Goal: Find specific page/section: Find specific page/section

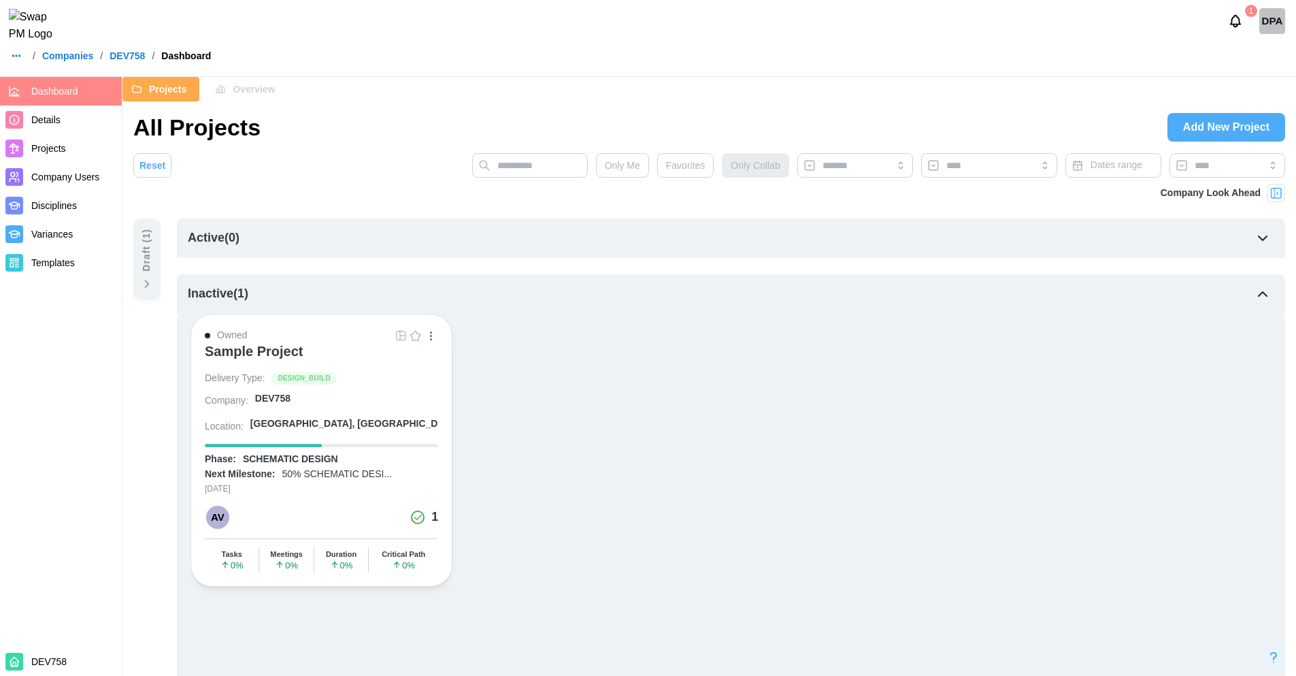
click at [83, 61] on link "Companies" at bounding box center [67, 56] width 51 height 10
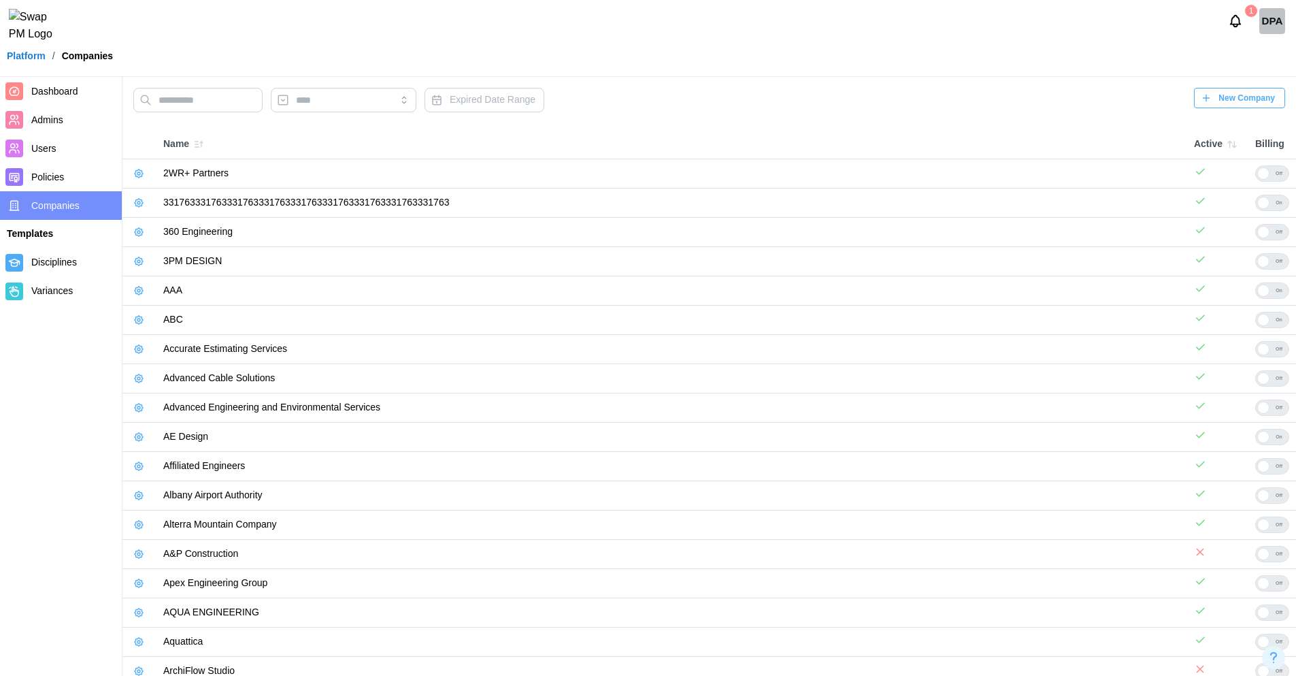
click at [60, 94] on span "Dashboard" at bounding box center [54, 91] width 47 height 11
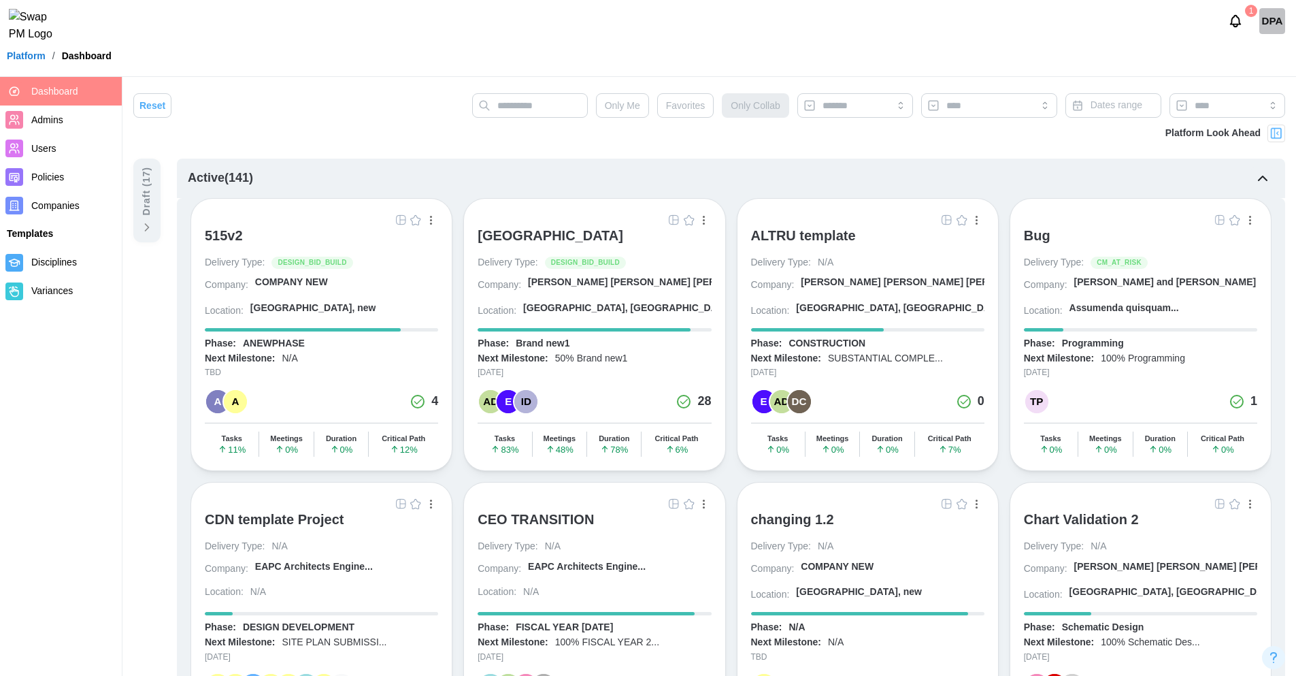
click at [676, 221] on img "button" at bounding box center [674, 219] width 11 height 11
click at [542, 235] on div "ALTRU SPORTS COMPLEX" at bounding box center [551, 235] width 146 height 16
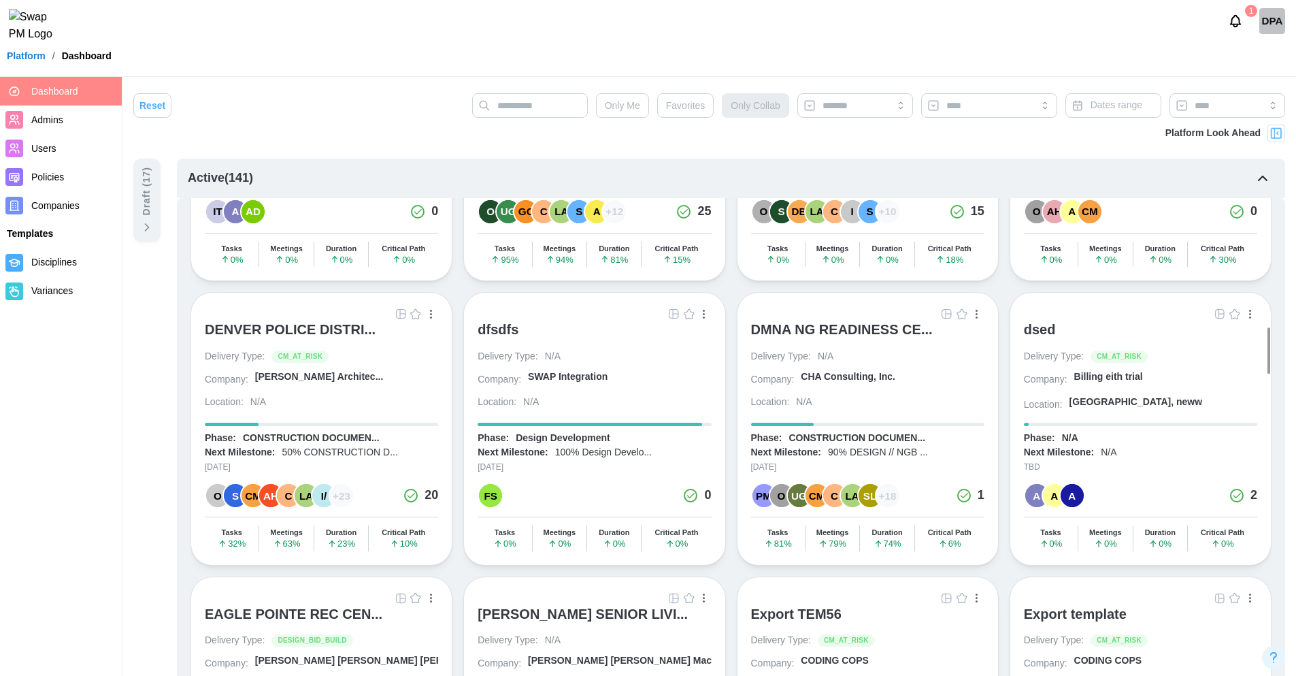
scroll to position [1889, 0]
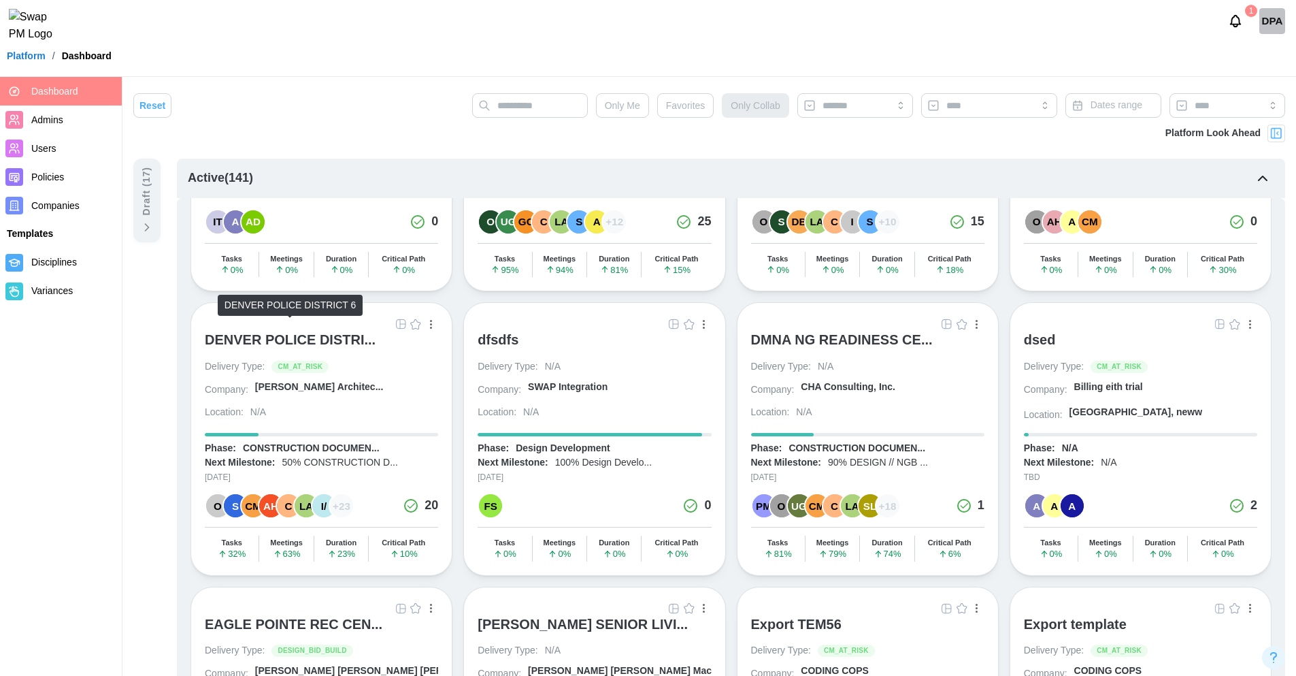
click at [282, 331] on div "DENVER POLICE DISTRI..." at bounding box center [290, 339] width 171 height 16
click at [400, 319] on img "button" at bounding box center [400, 324] width 11 height 11
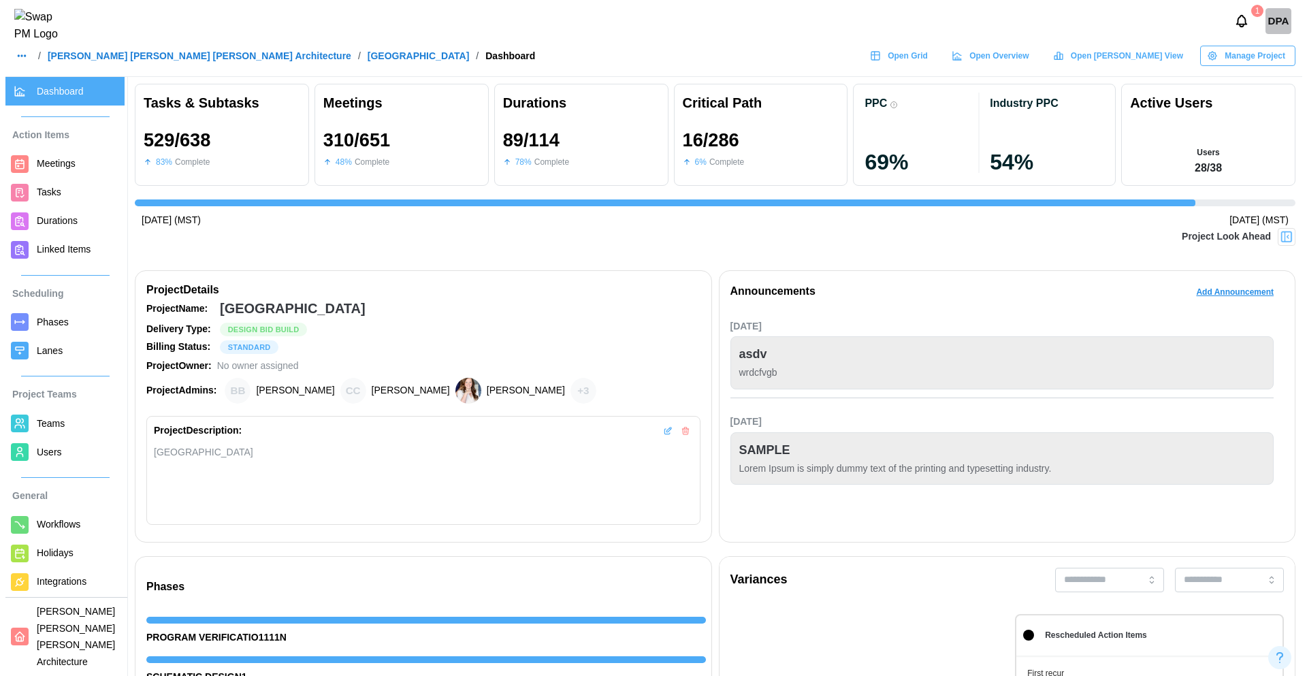
scroll to position [0, 12966]
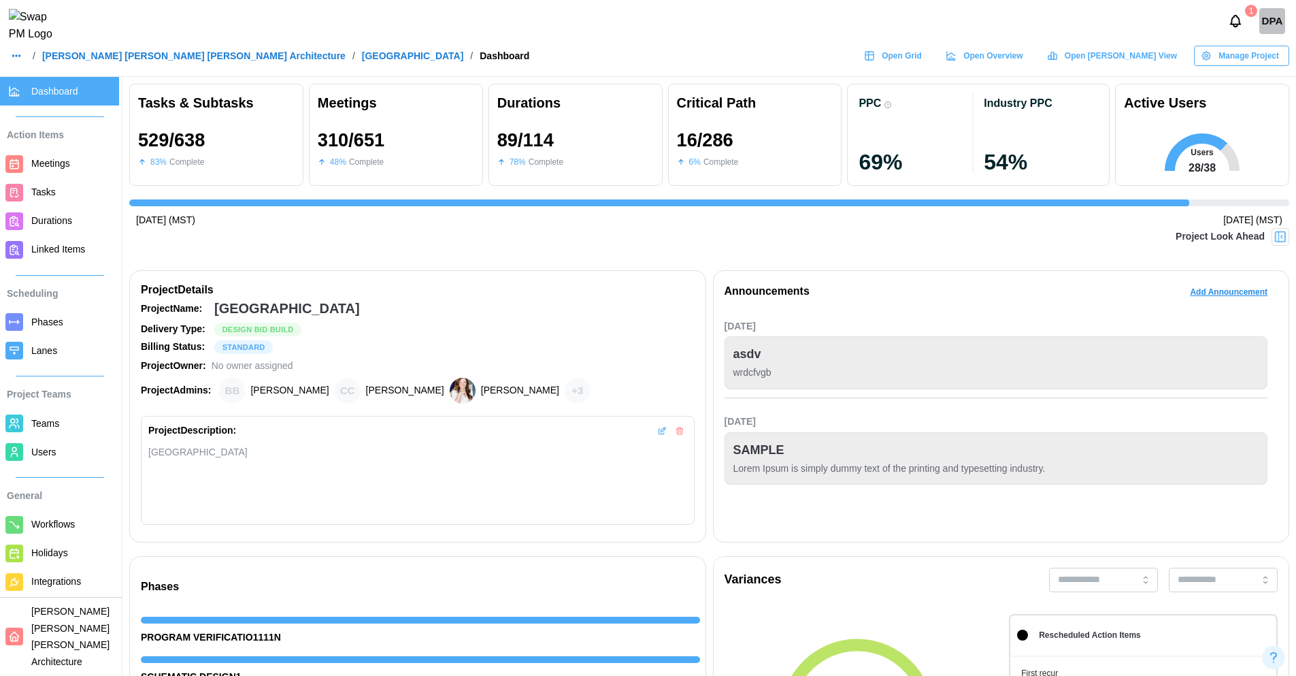
click at [48, 425] on span "Teams" at bounding box center [45, 423] width 28 height 11
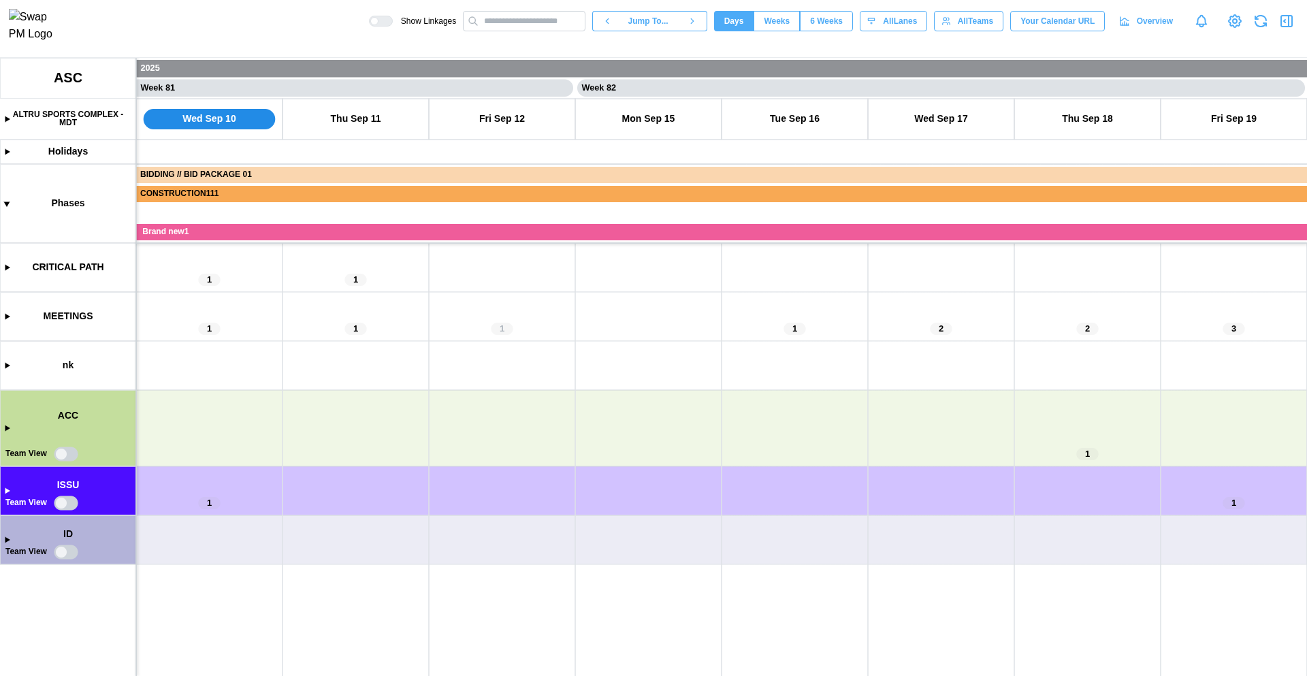
scroll to position [0, 58822]
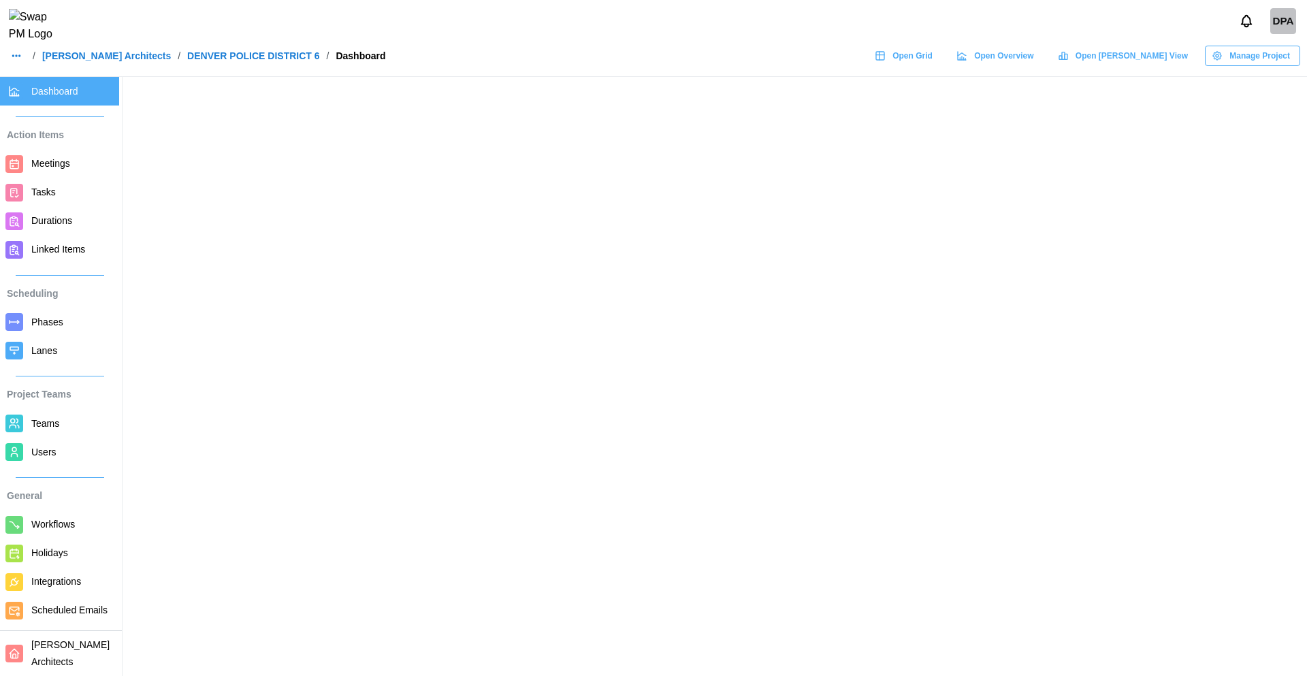
click at [48, 425] on span "Teams" at bounding box center [45, 423] width 28 height 11
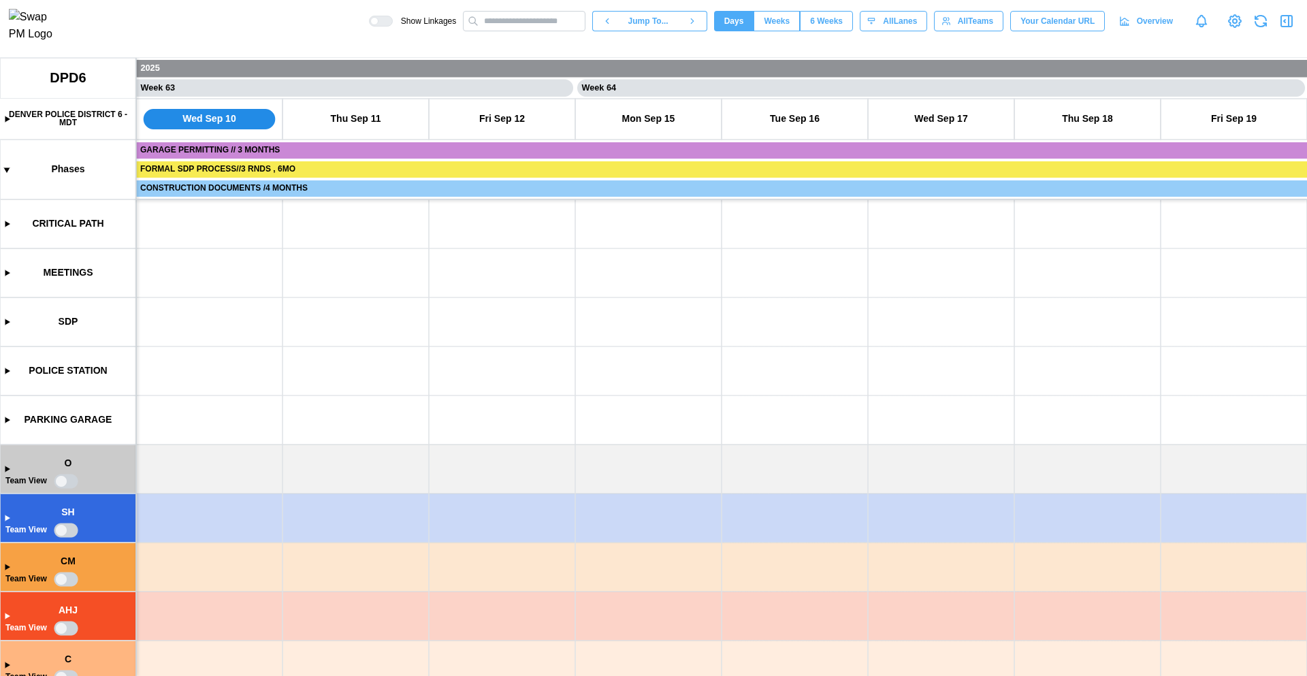
scroll to position [0, 45653]
click at [1290, 27] on icon "button" at bounding box center [1286, 21] width 11 height 11
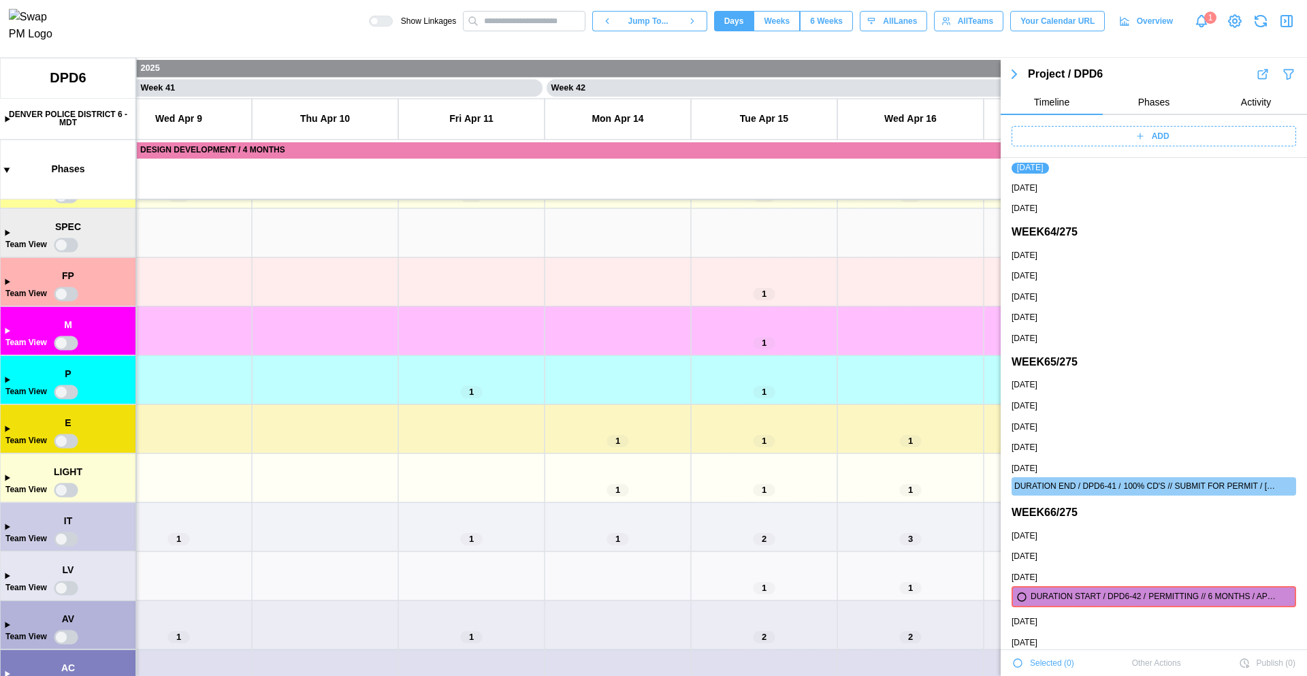
scroll to position [0, 30061]
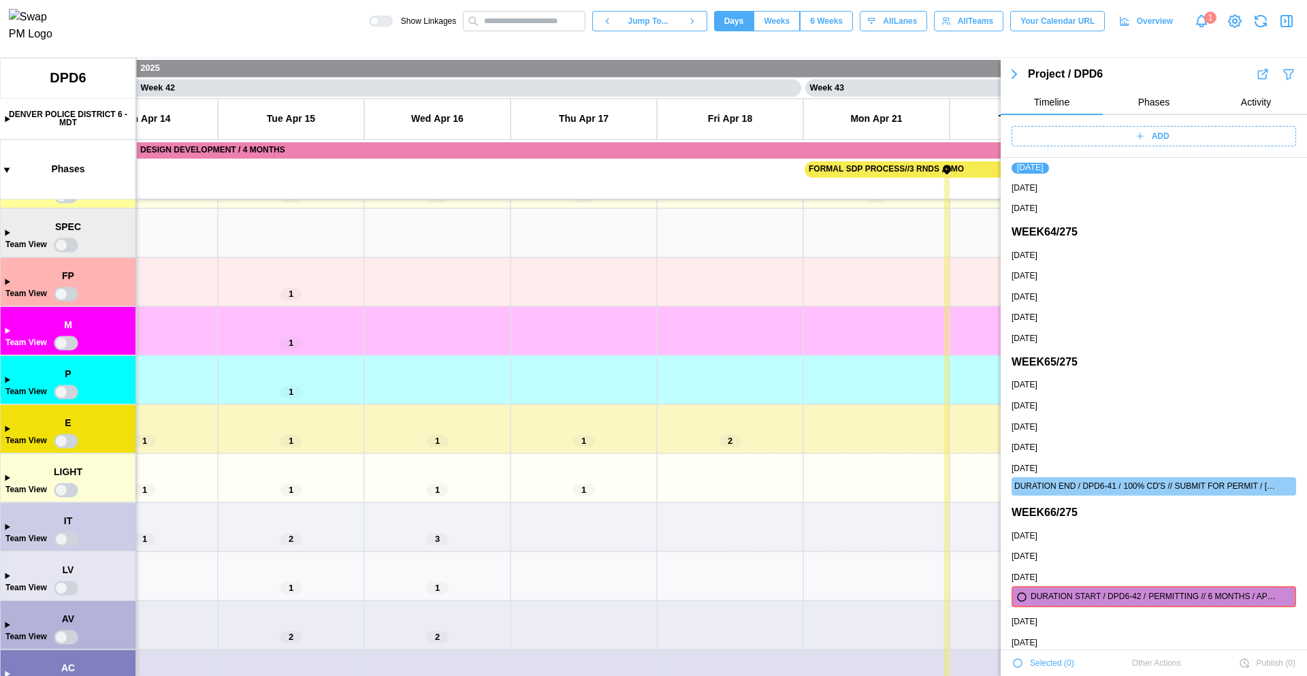
click at [6, 378] on canvas at bounding box center [653, 367] width 1307 height 618
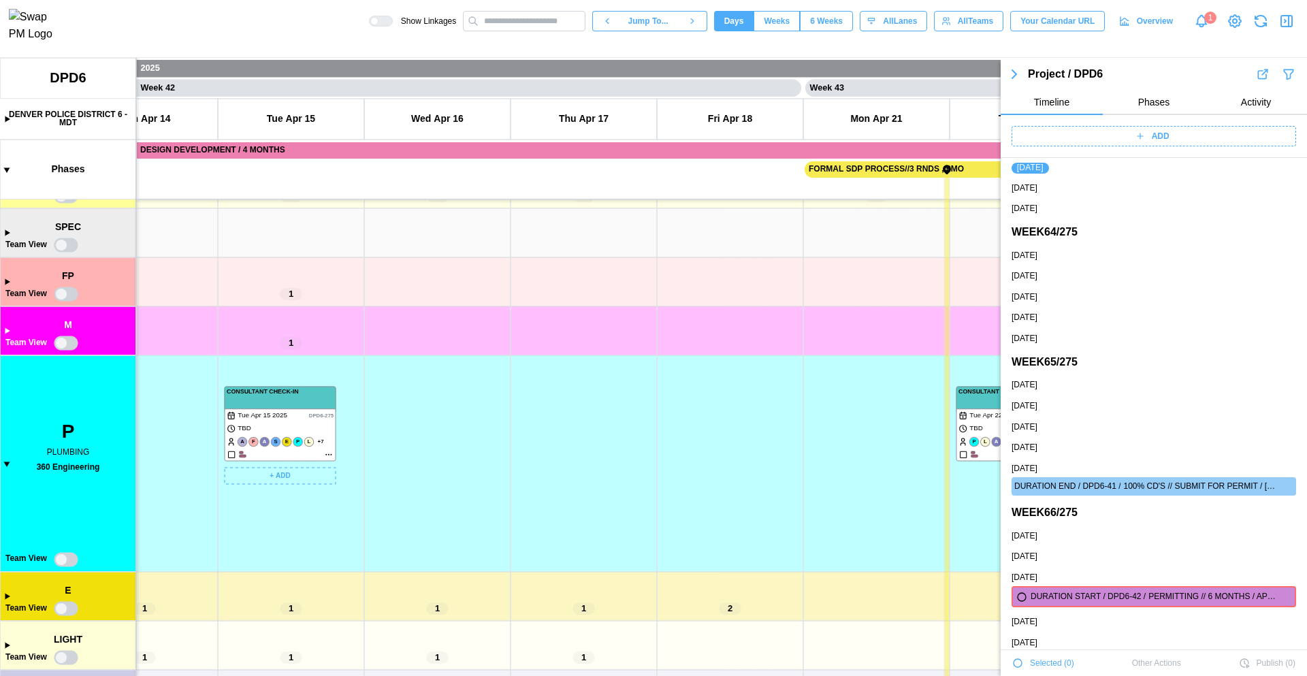
click at [329, 454] on canvas at bounding box center [653, 367] width 1307 height 618
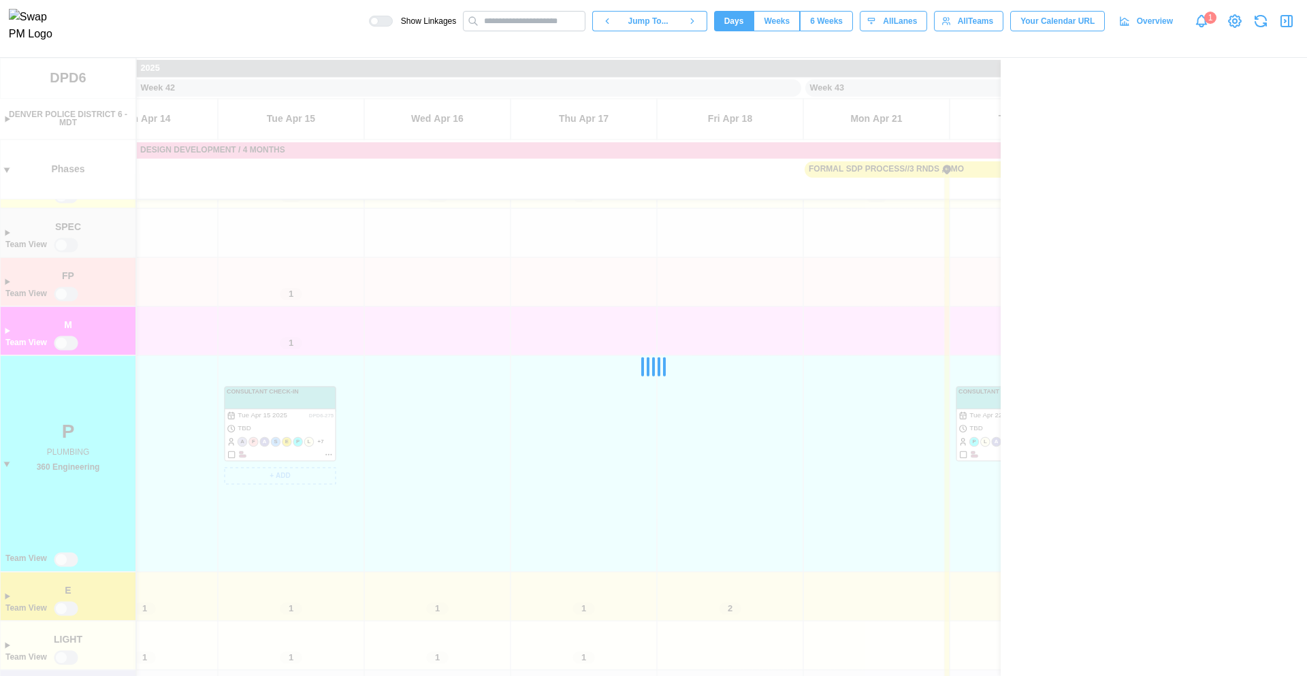
scroll to position [0, 0]
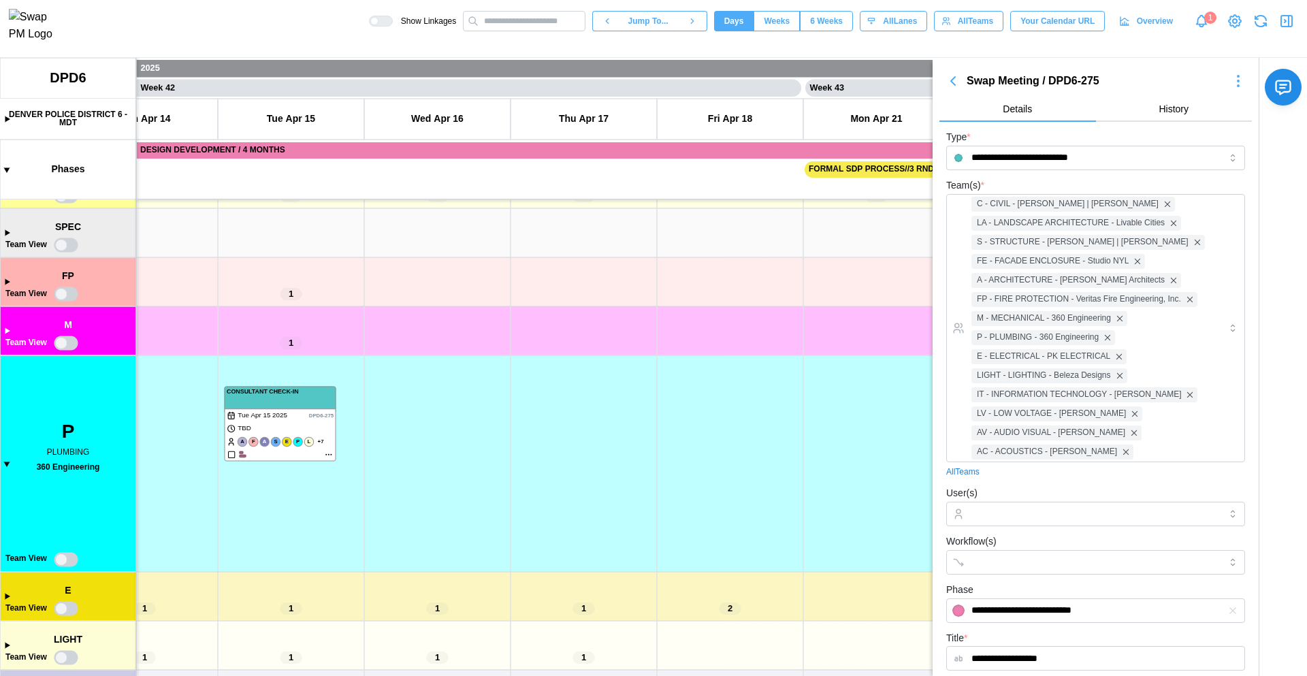
click at [1290, 29] on icon "button" at bounding box center [1286, 21] width 16 height 16
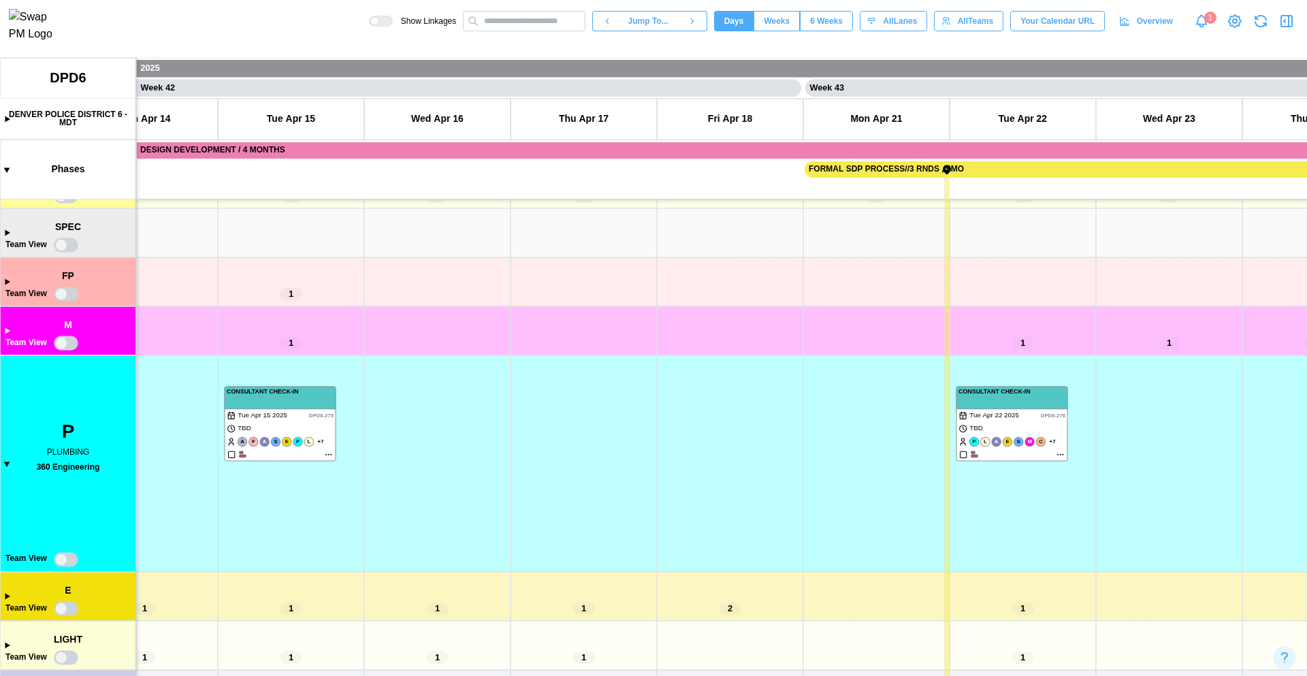
click at [1290, 29] on icon "button" at bounding box center [1286, 21] width 16 height 16
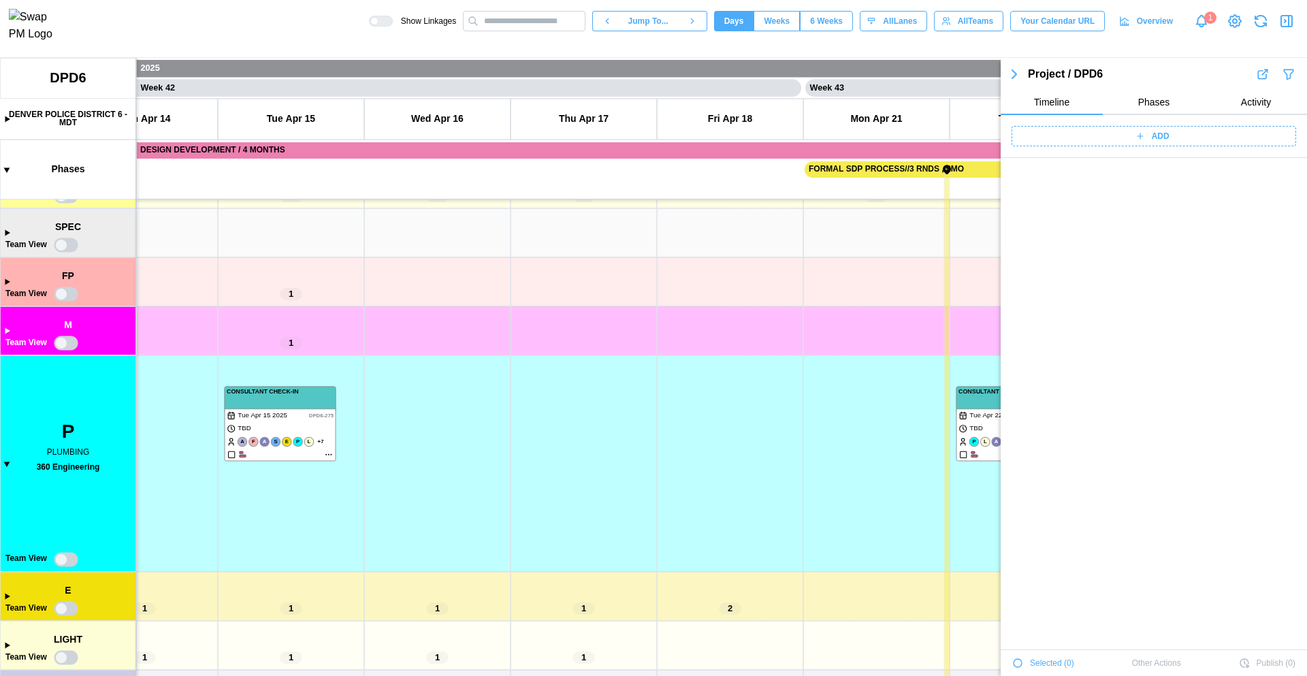
scroll to position [16545, 0]
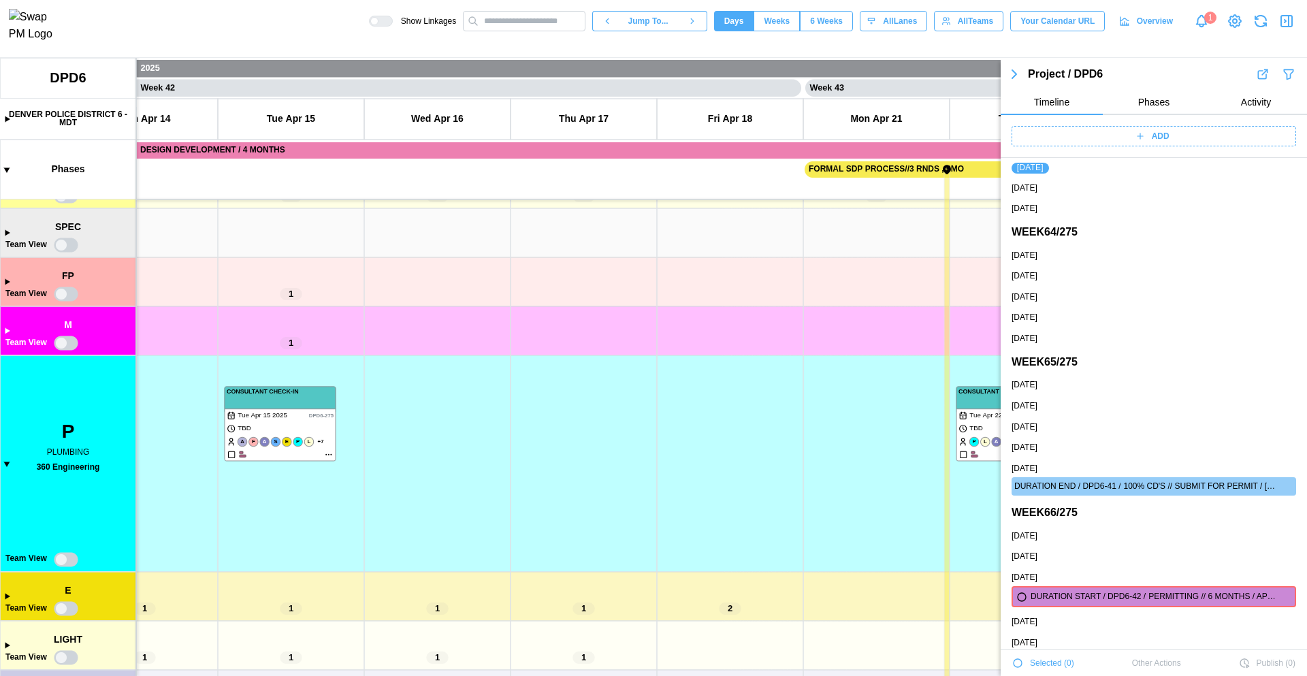
click at [1284, 72] on icon "button" at bounding box center [1288, 74] width 9 height 10
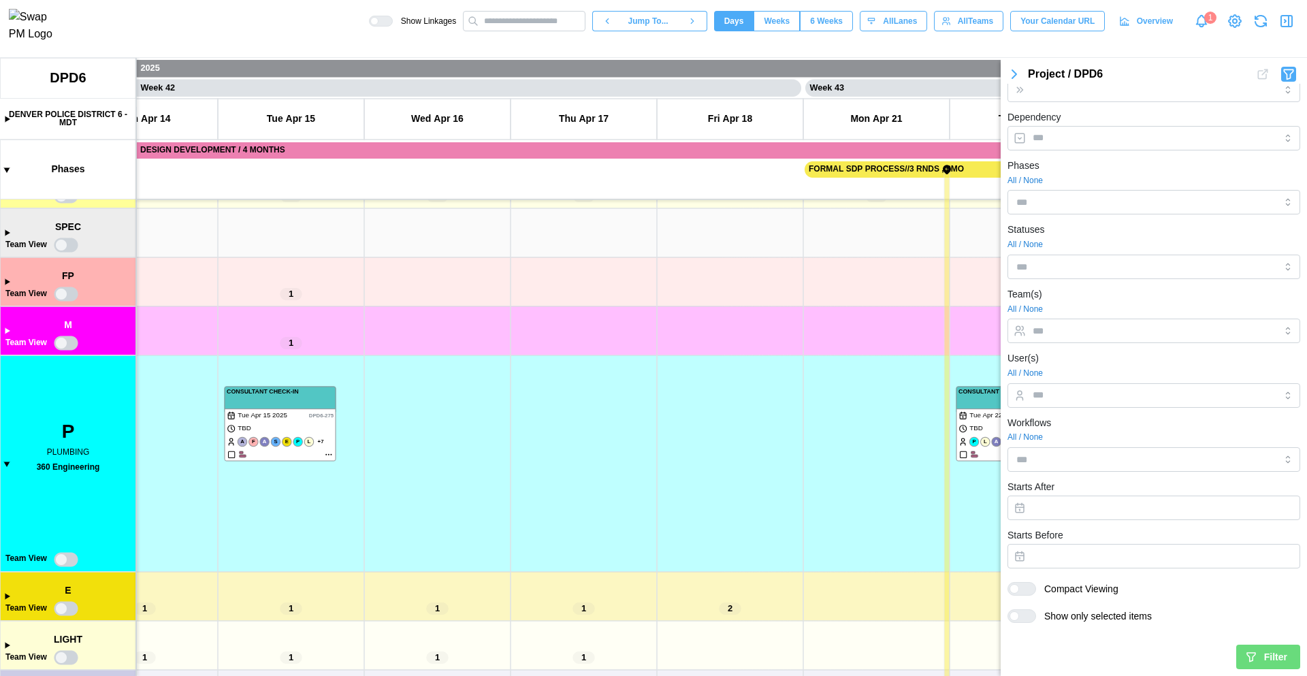
scroll to position [0, 0]
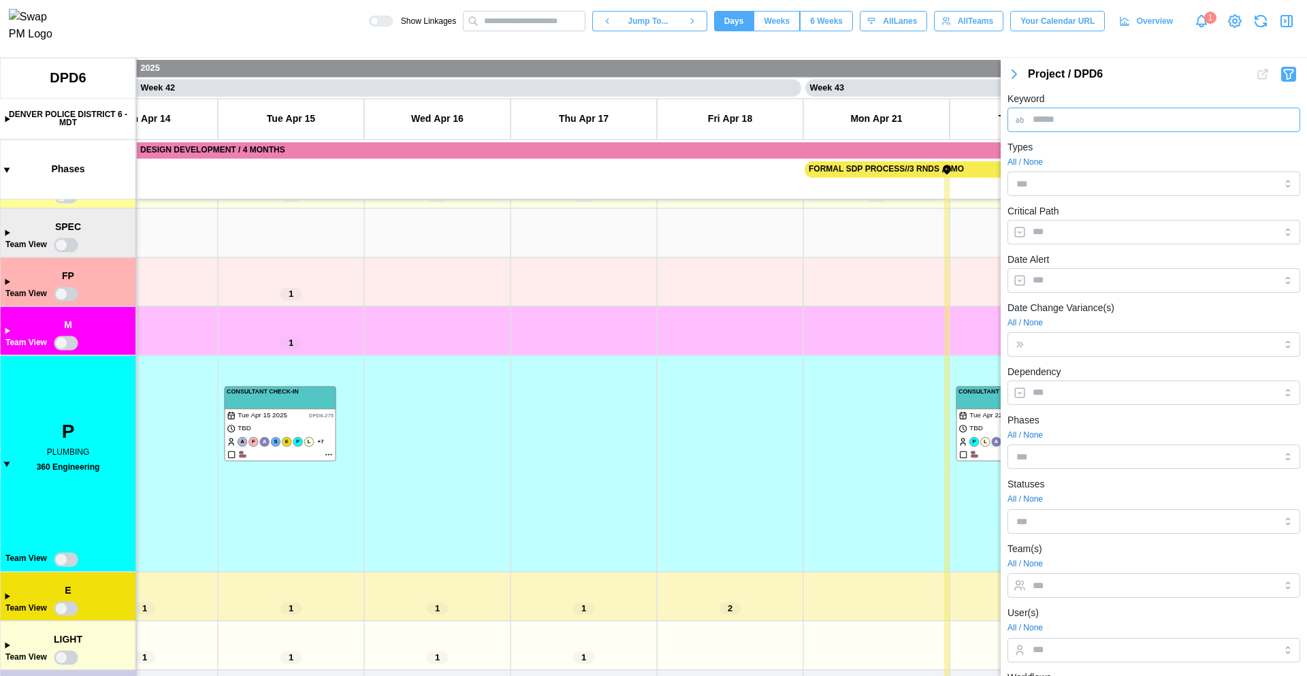
click at [1076, 120] on input "Keyword" at bounding box center [1153, 120] width 293 height 25
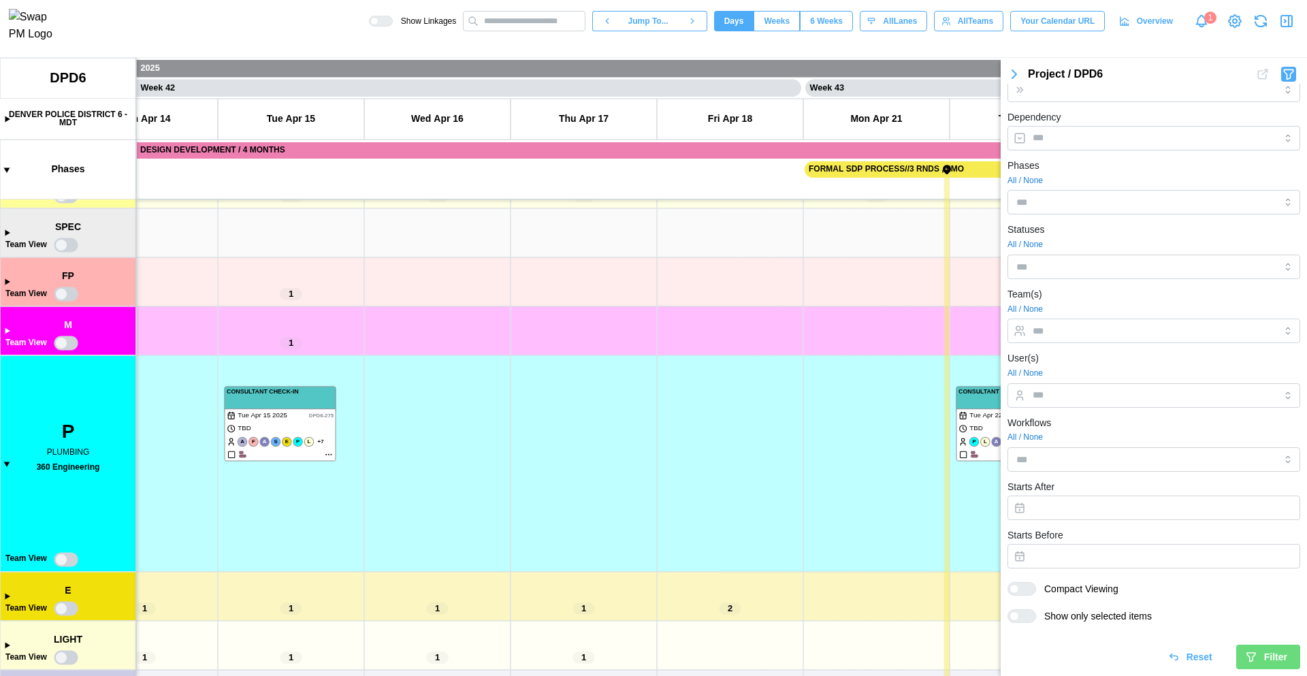
click at [1264, 658] on span "Filter" at bounding box center [1275, 656] width 23 height 23
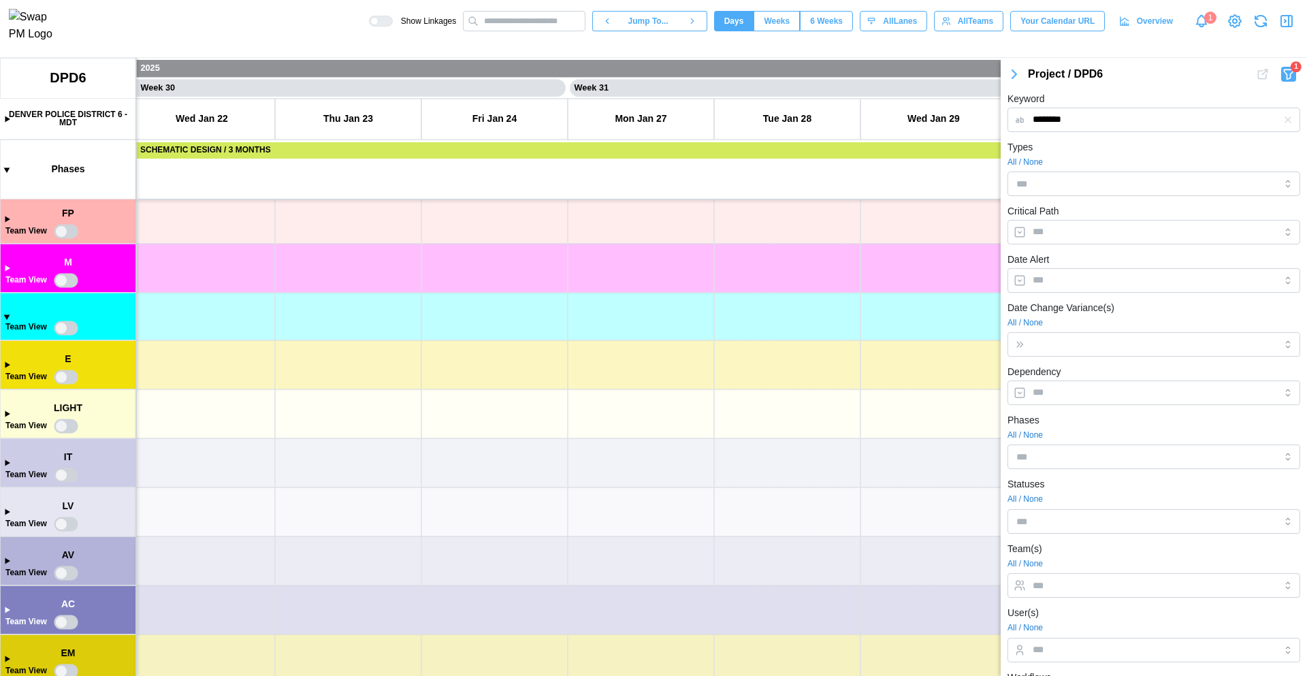
scroll to position [651, 0]
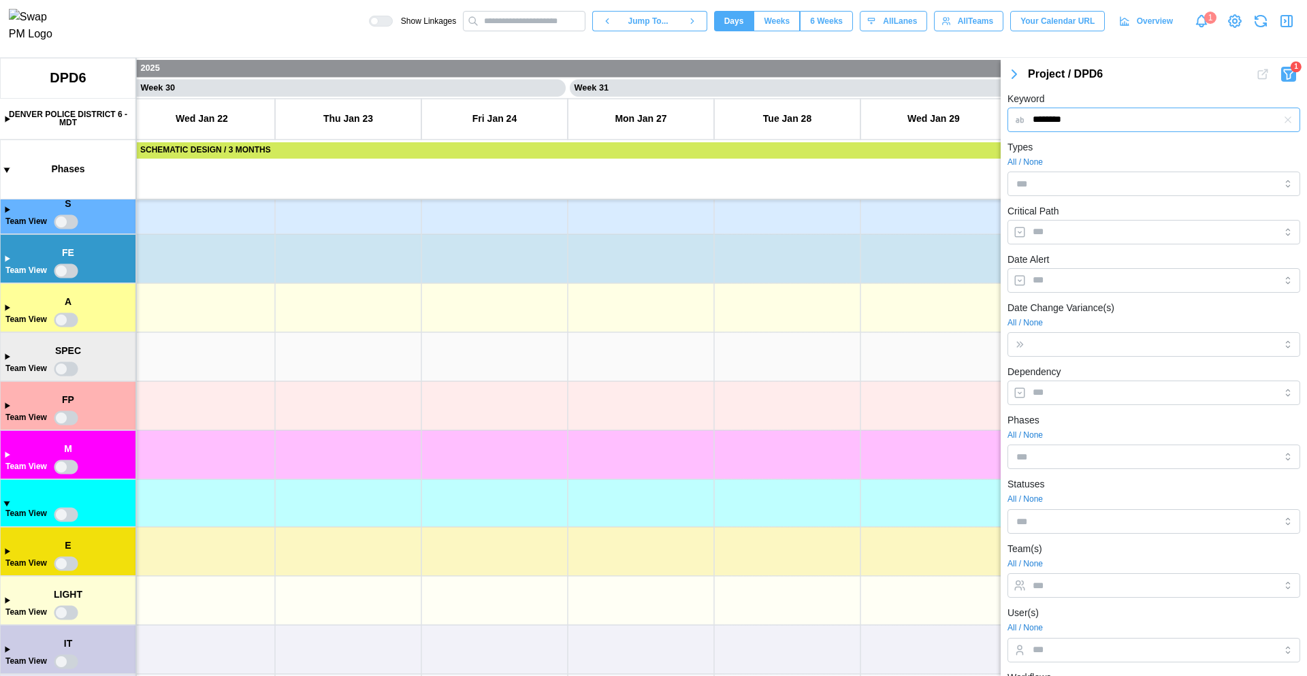
drag, startPoint x: 1060, startPoint y: 118, endPoint x: 1008, endPoint y: 118, distance: 52.4
click at [1008, 118] on input "********" at bounding box center [1153, 120] width 293 height 25
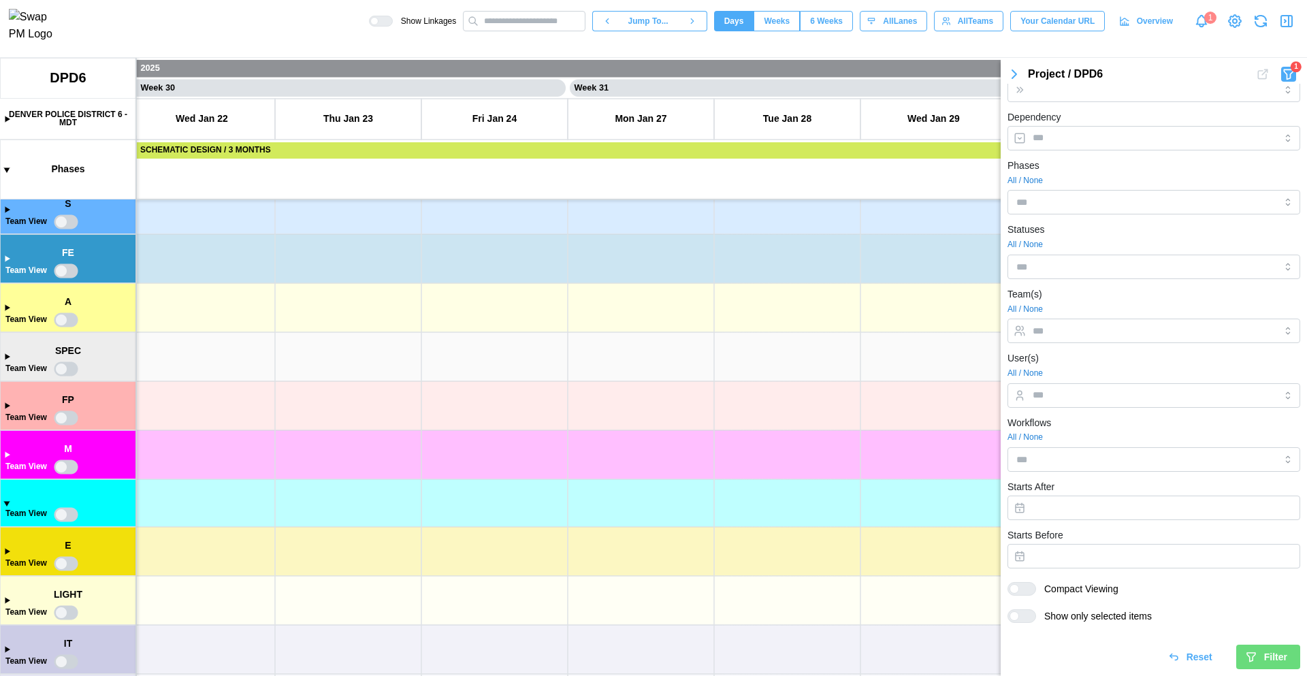
type input "***"
click at [1247, 653] on div "Filter" at bounding box center [1266, 656] width 42 height 23
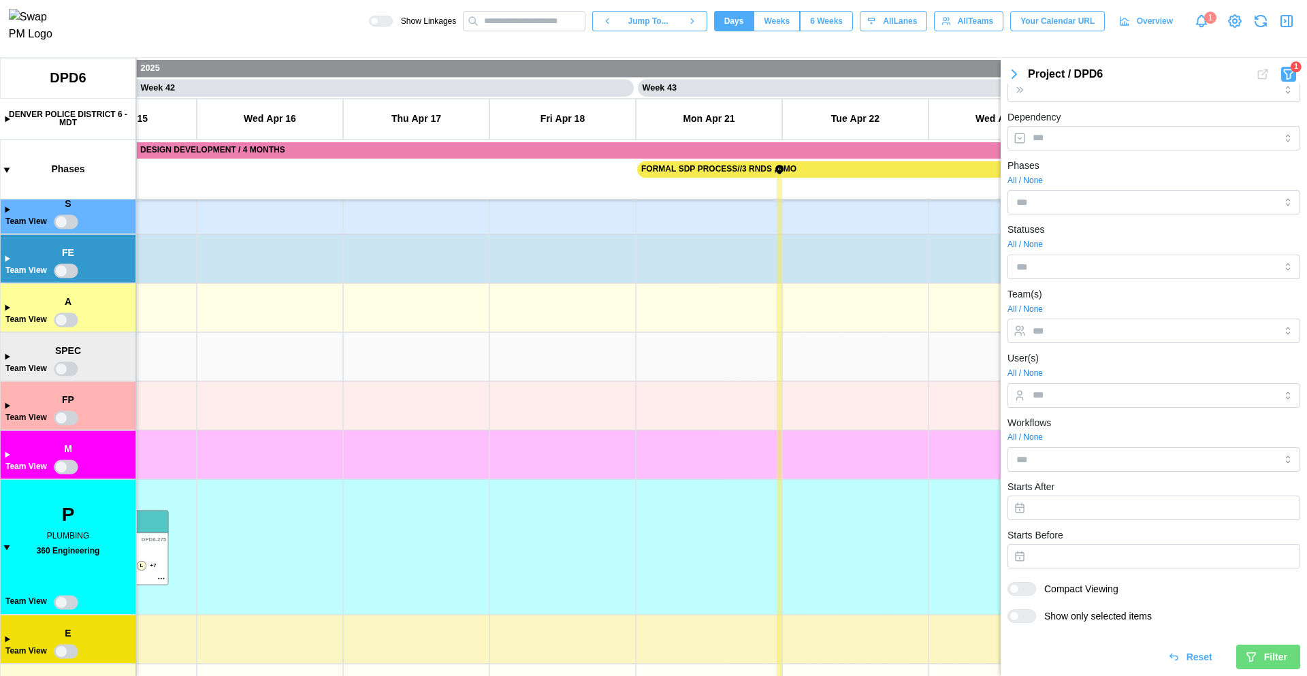
scroll to position [0, 29795]
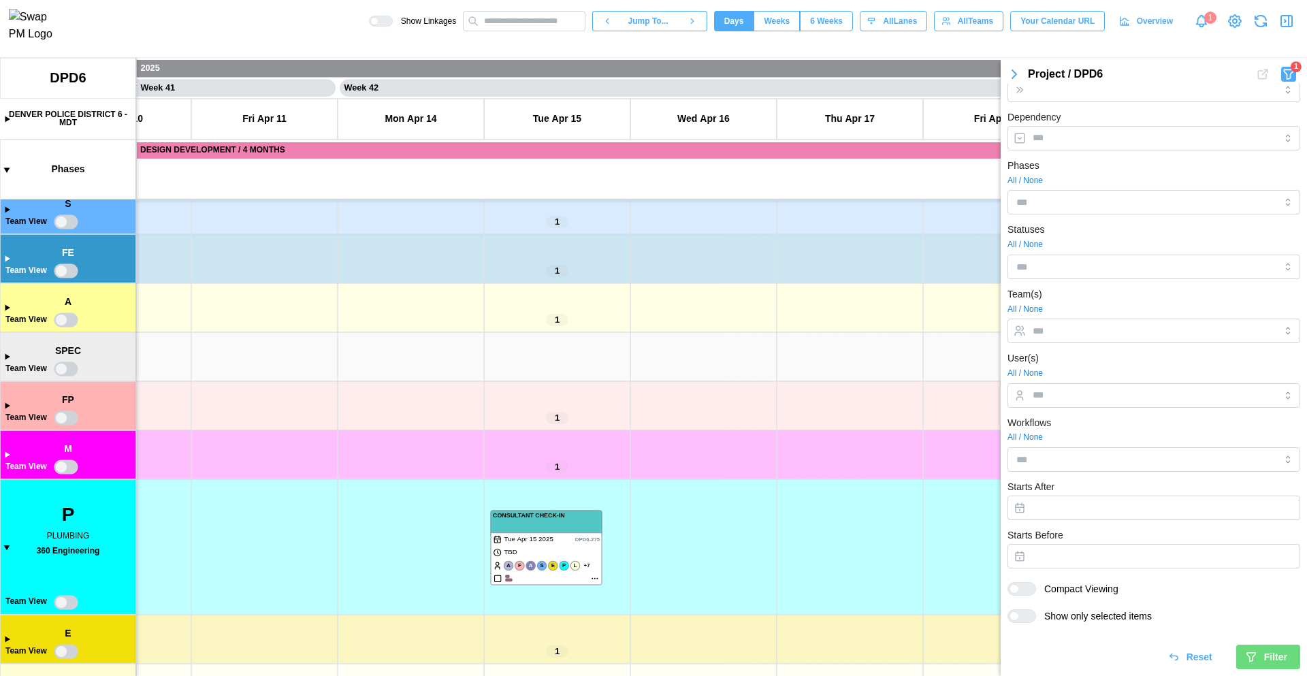
click at [6, 542] on canvas at bounding box center [653, 367] width 1307 height 618
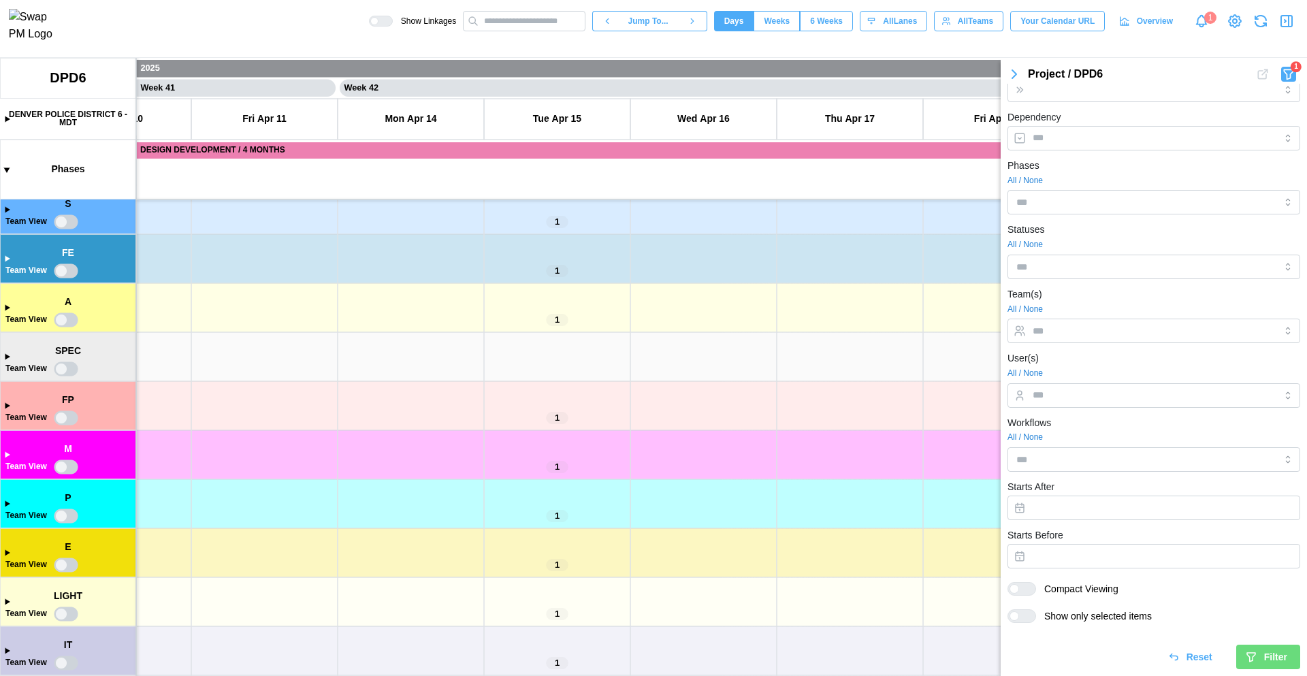
scroll to position [0, 0]
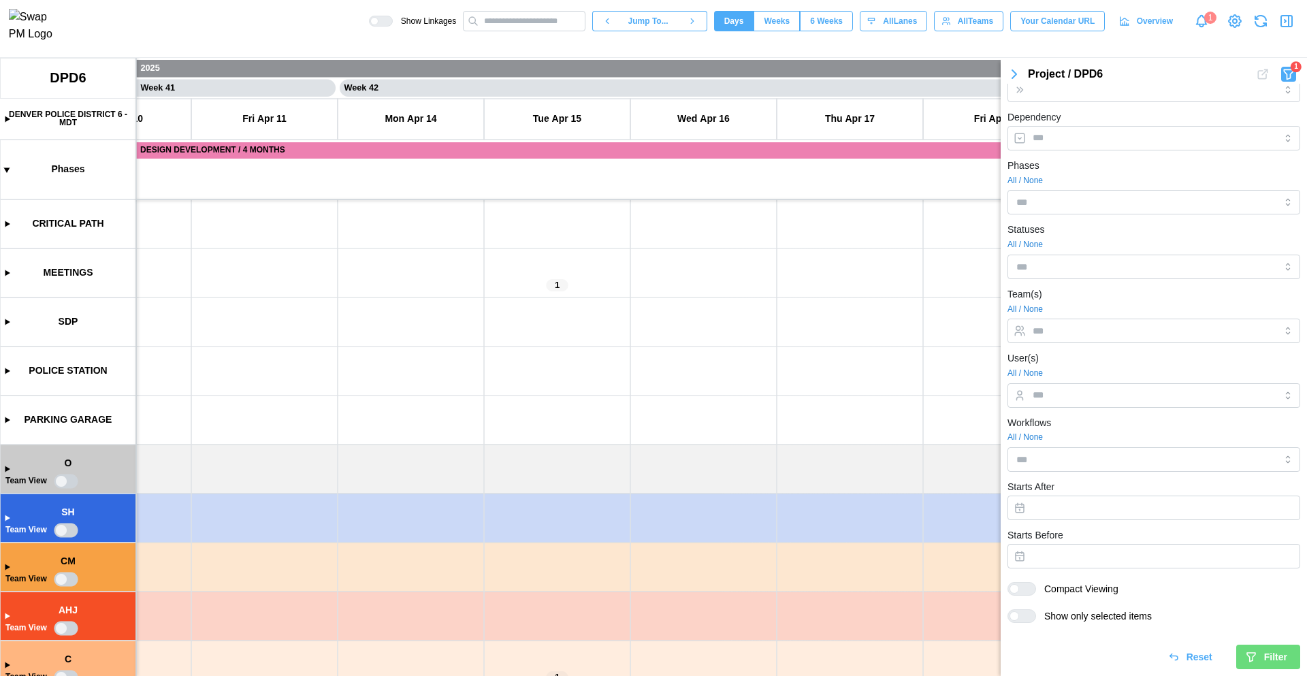
click at [1192, 662] on span "Reset" at bounding box center [1199, 656] width 26 height 23
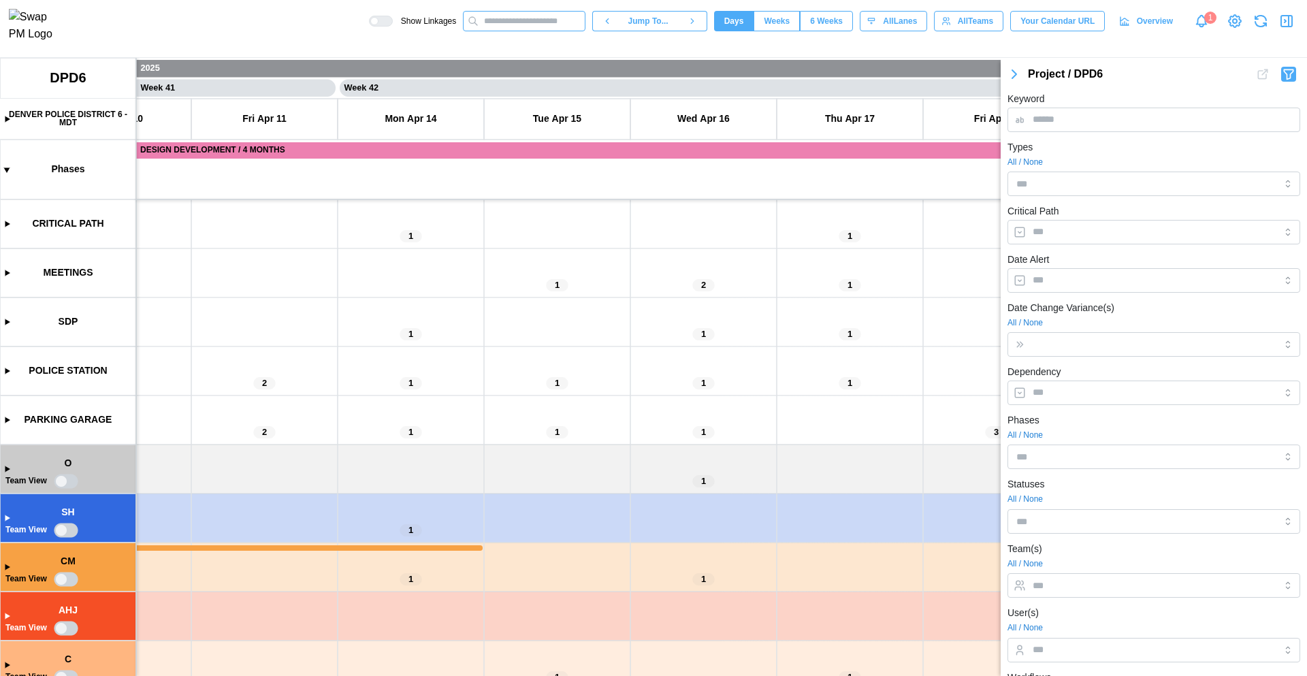
click at [489, 27] on input "text" at bounding box center [524, 21] width 123 height 20
type input "***"
click at [507, 52] on div "DPD6-275 - CONSULTANT CHECK-IN" at bounding box center [552, 46] width 165 height 15
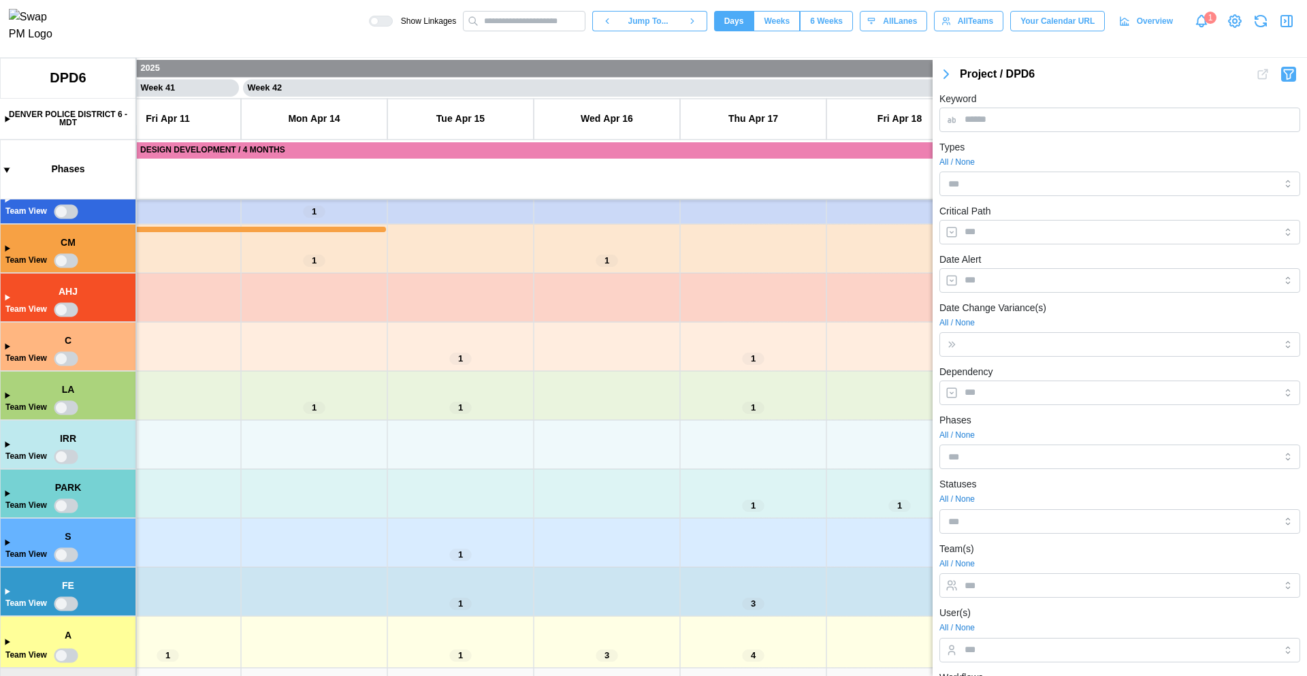
scroll to position [1144, 0]
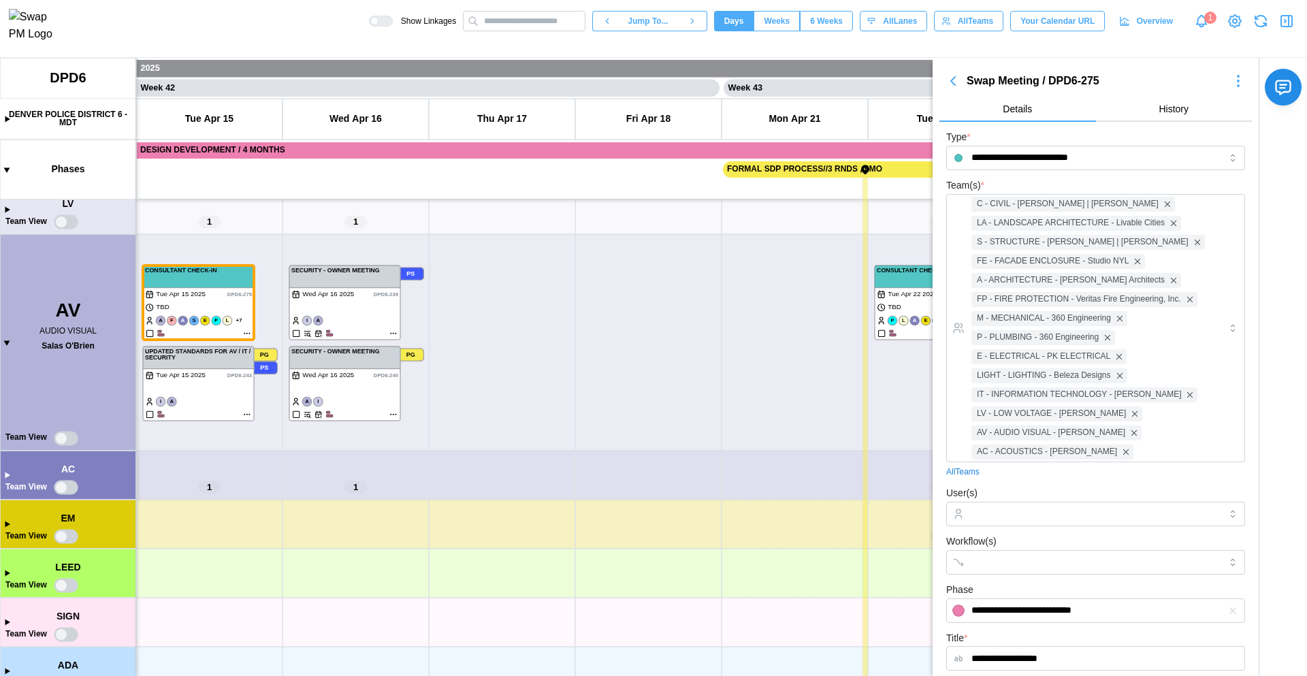
click at [8, 342] on canvas at bounding box center [653, 367] width 1307 height 618
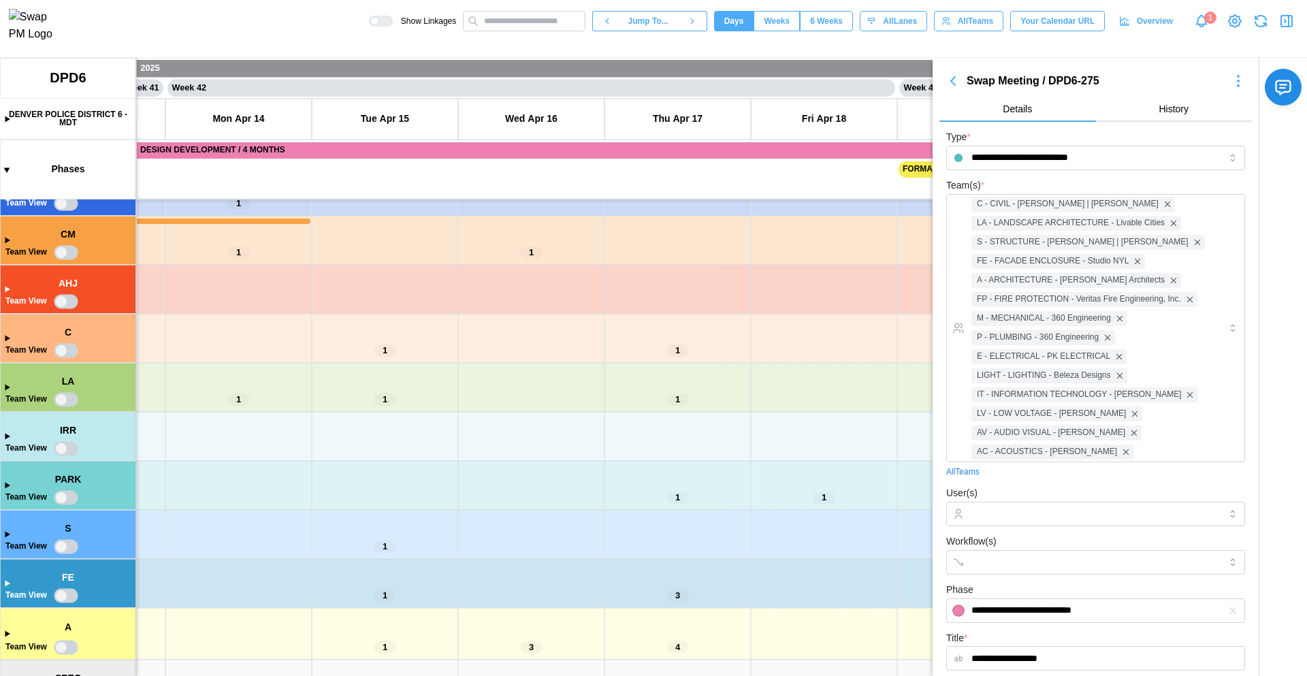
scroll to position [299, 0]
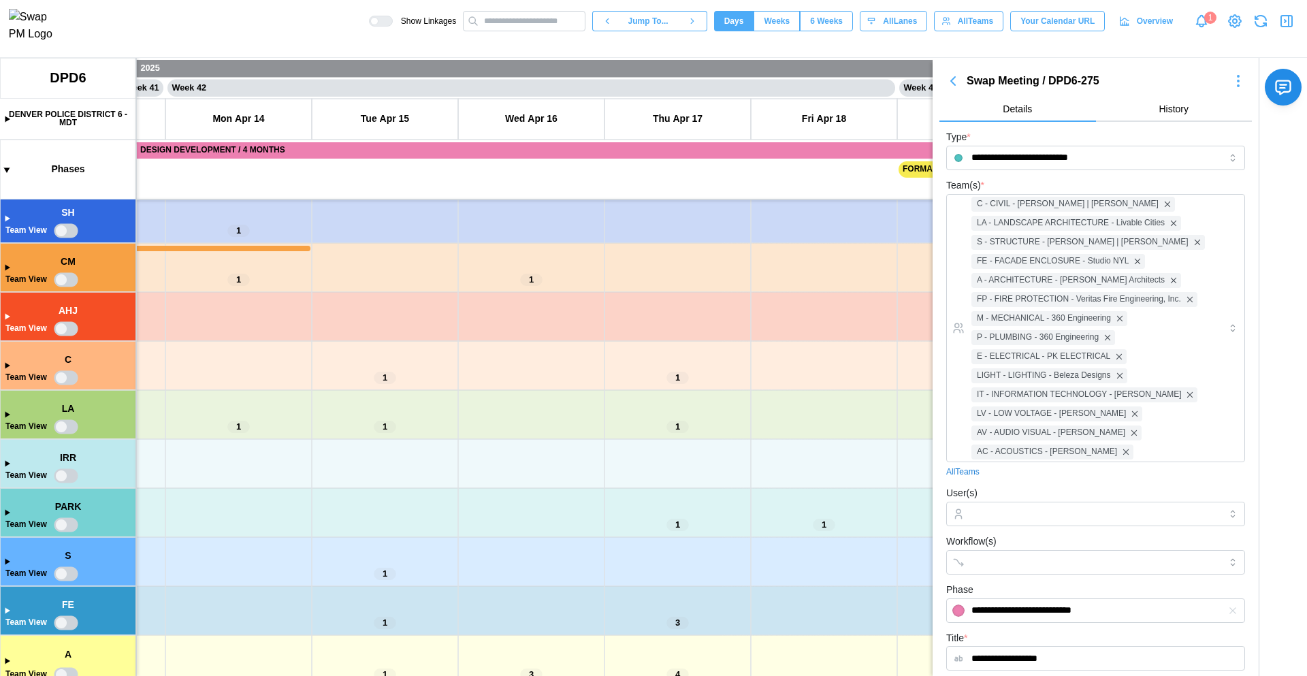
click at [1290, 25] on icon "button" at bounding box center [1286, 21] width 16 height 16
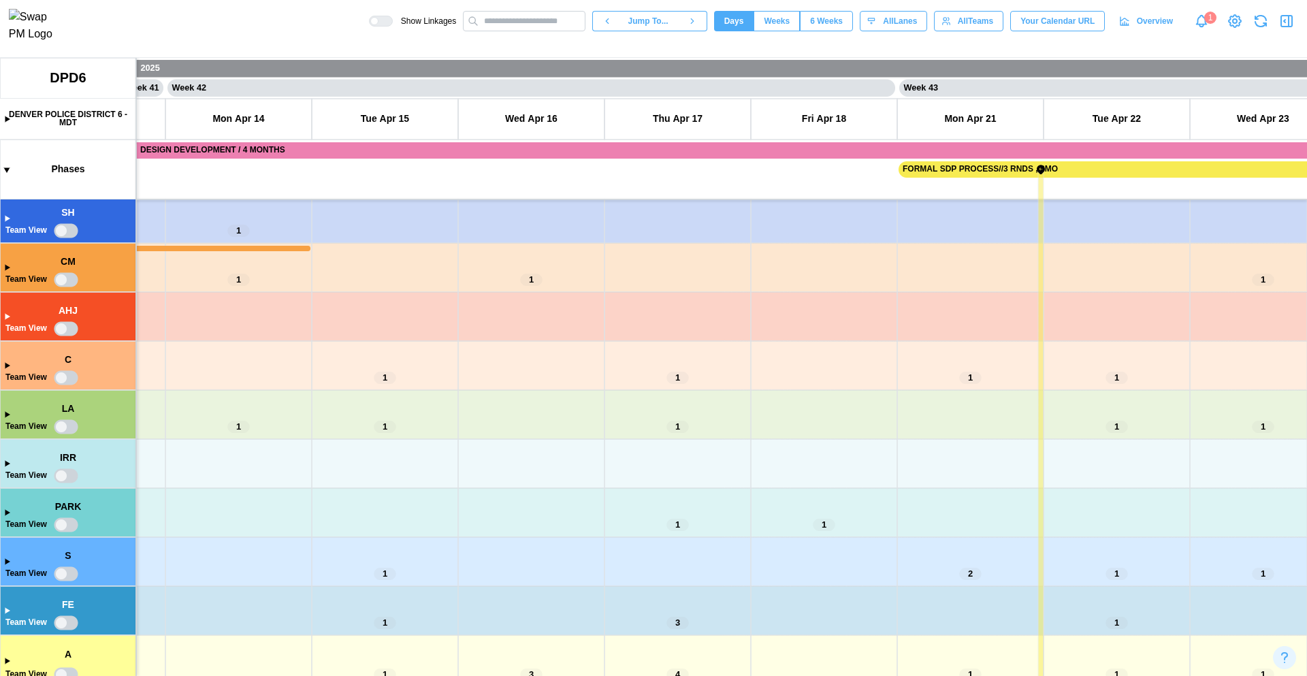
click at [1282, 27] on icon "button" at bounding box center [1286, 21] width 11 height 11
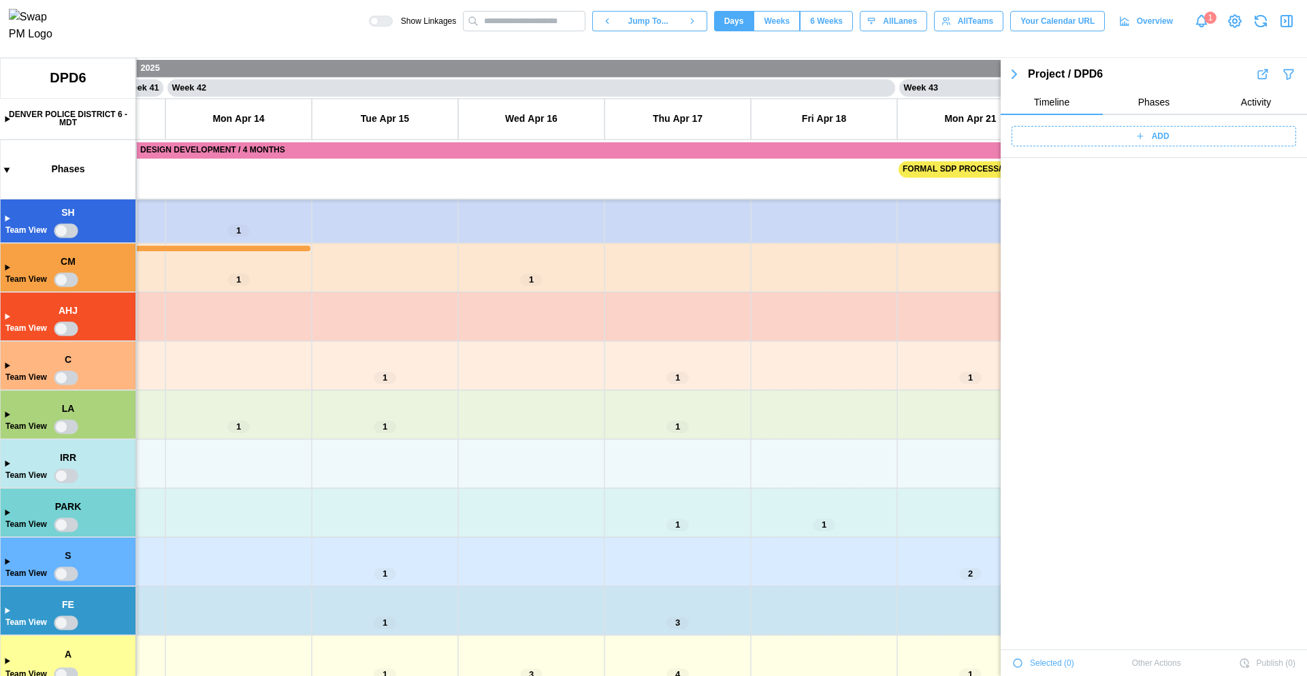
scroll to position [16545, 0]
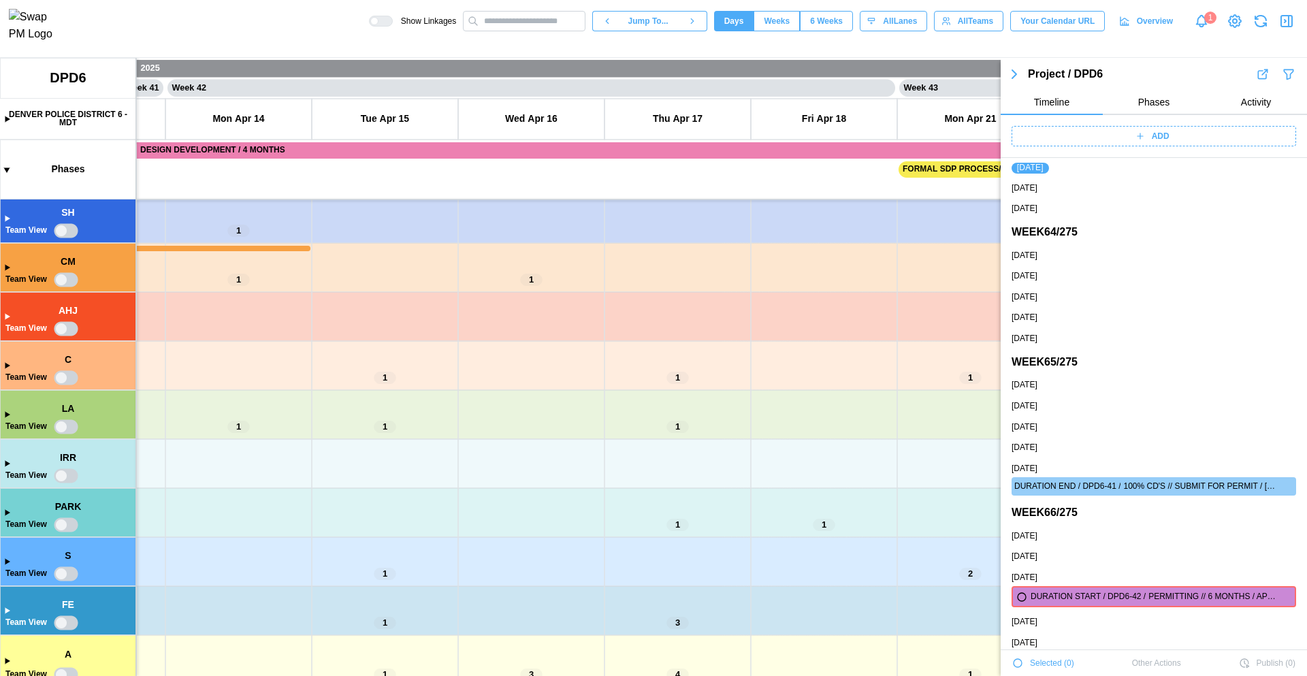
click at [1282, 69] on icon "button" at bounding box center [1289, 74] width 14 height 16
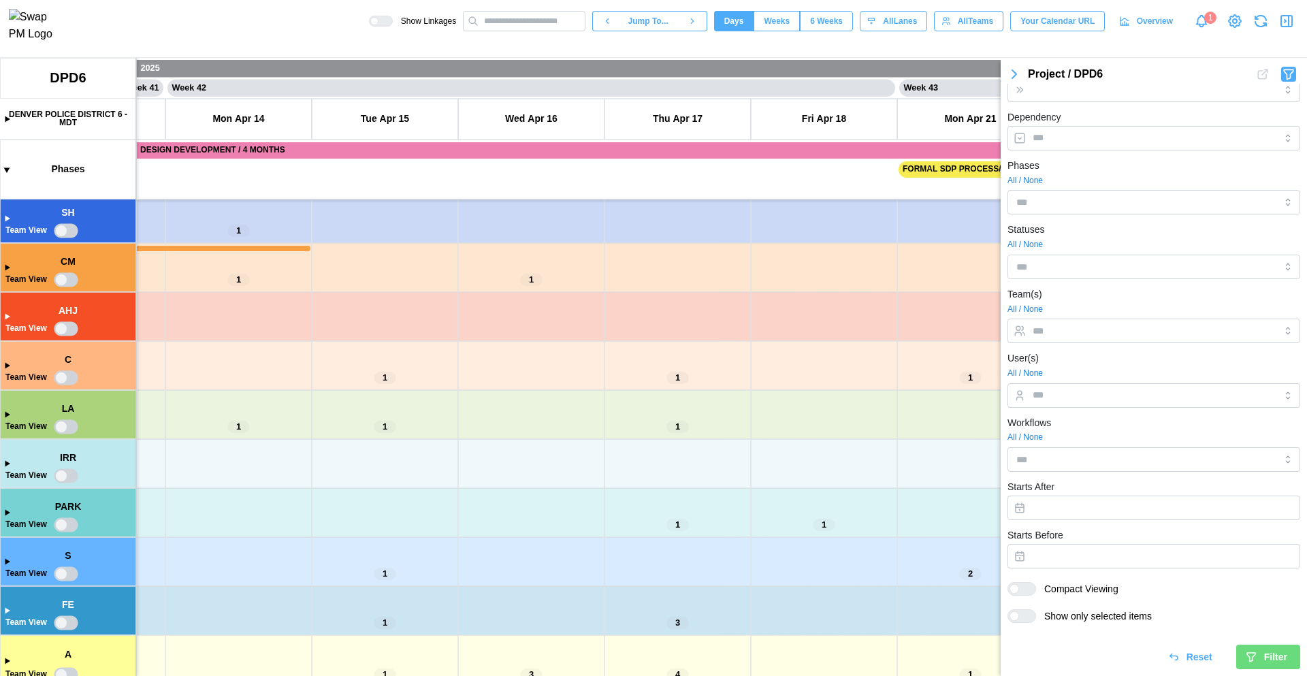
scroll to position [0, 0]
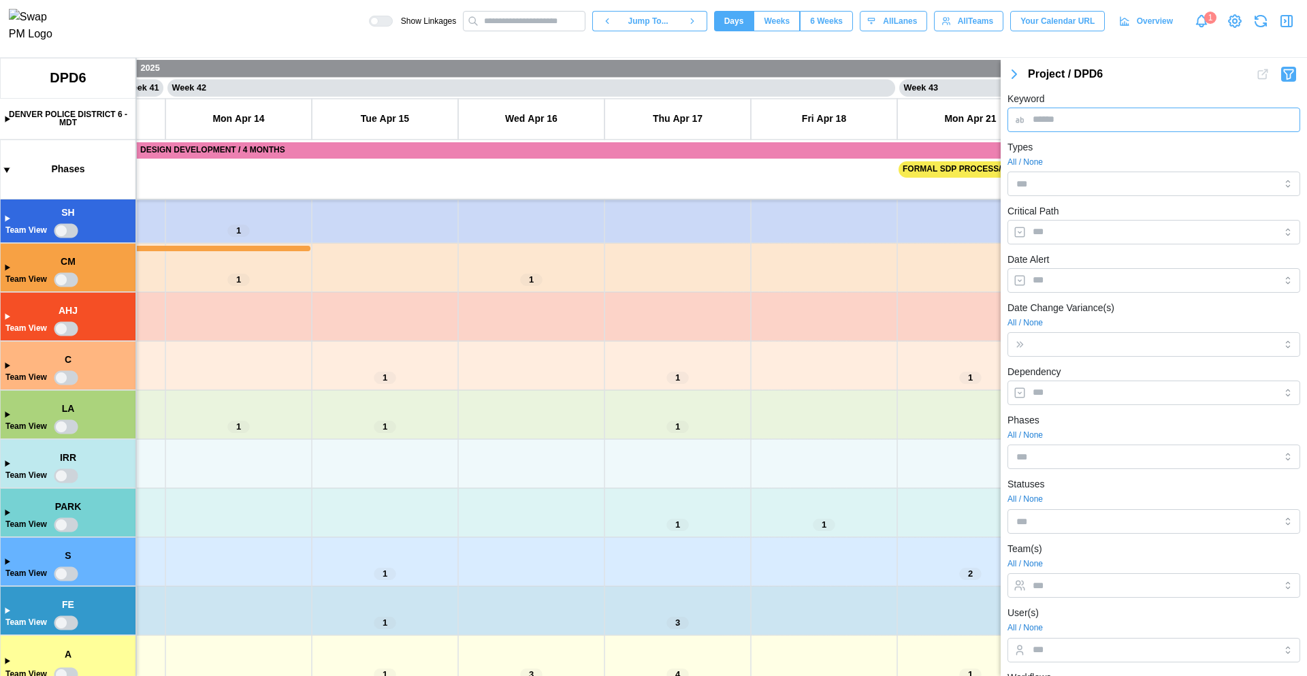
click at [1060, 122] on input "Keyword" at bounding box center [1153, 120] width 293 height 25
click at [1086, 118] on input "Keyword" at bounding box center [1153, 120] width 293 height 25
click at [1081, 112] on input "Keyword" at bounding box center [1153, 120] width 293 height 25
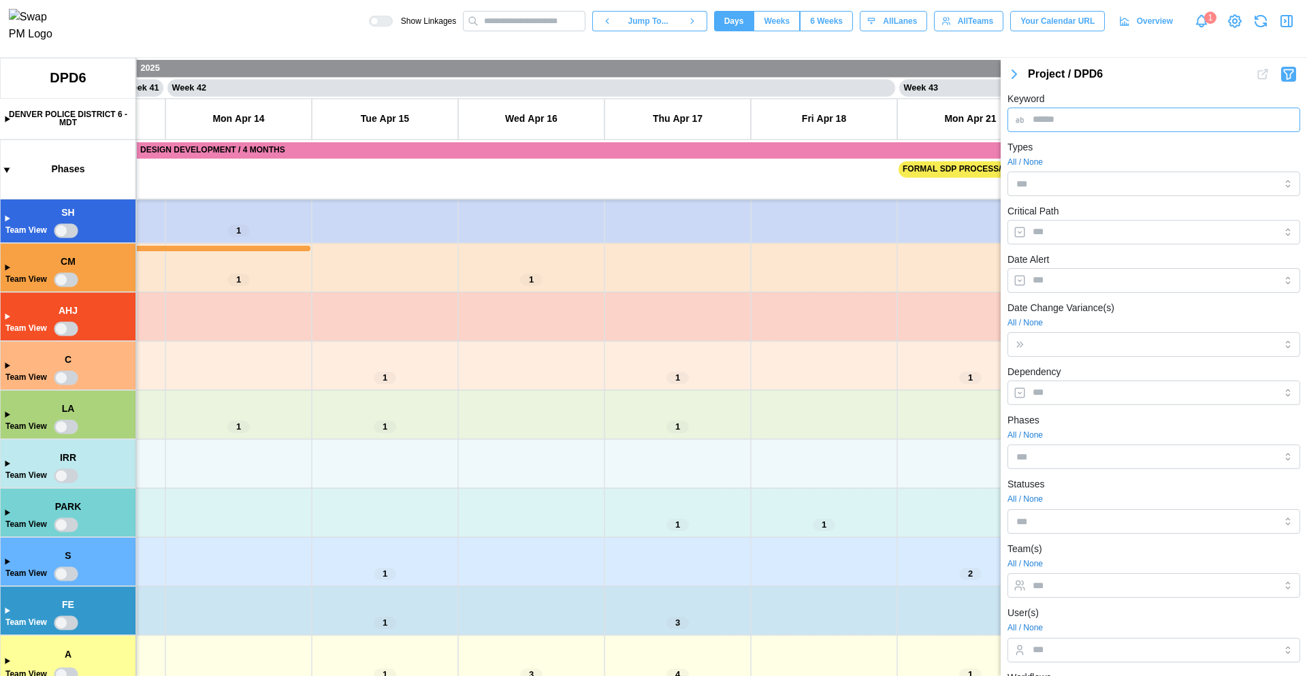
click at [1081, 112] on input "Keyword" at bounding box center [1153, 120] width 293 height 25
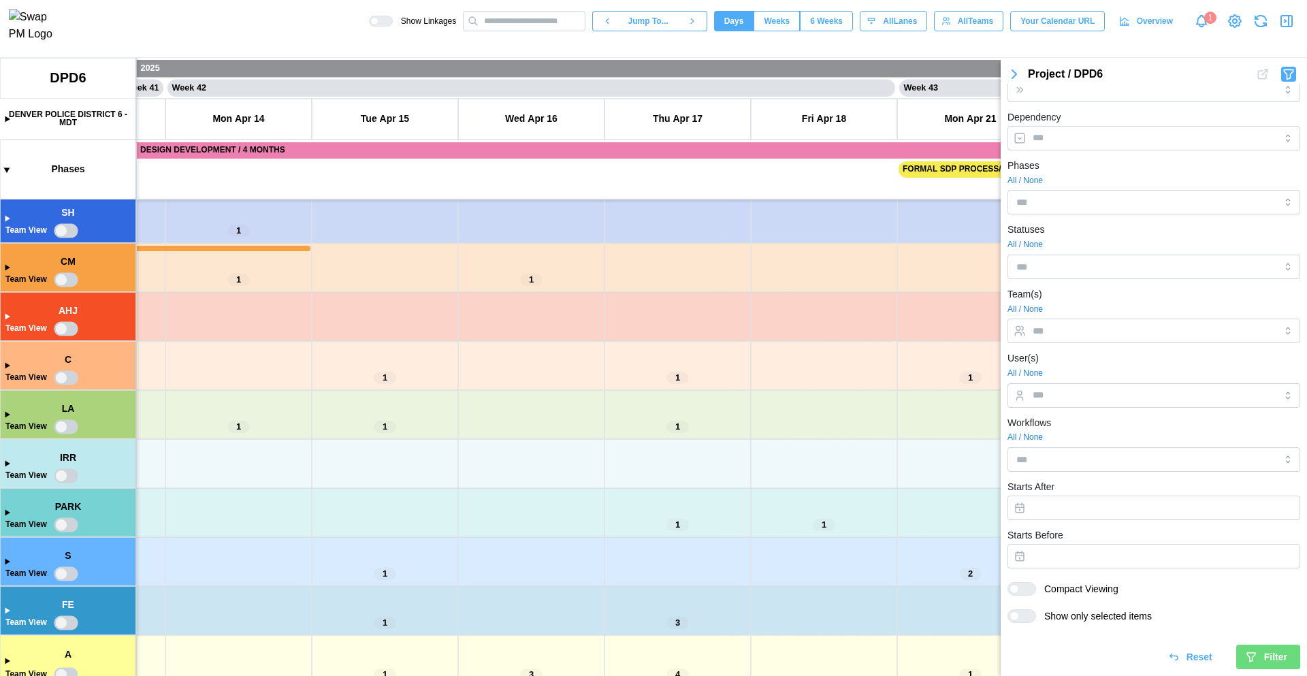
click at [1268, 666] on span "Filter" at bounding box center [1275, 656] width 23 height 23
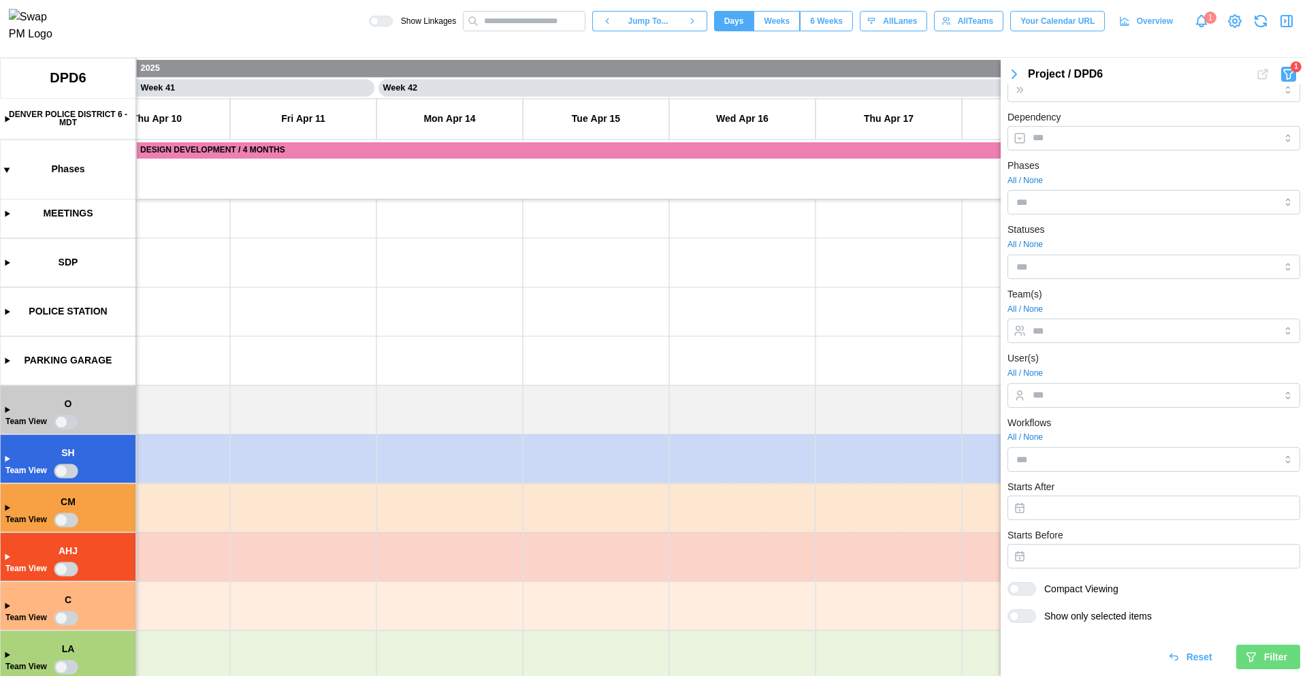
scroll to position [0, 0]
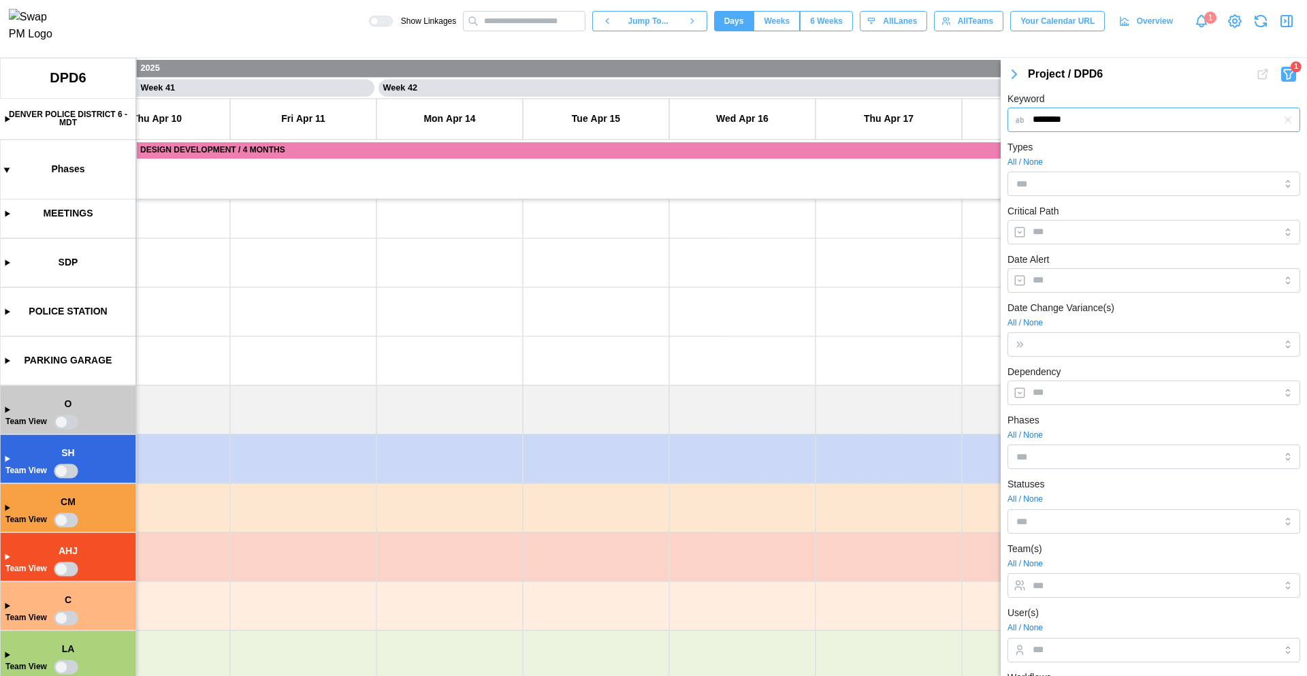
click at [1099, 123] on input "********" at bounding box center [1153, 120] width 293 height 25
drag, startPoint x: 1062, startPoint y: 120, endPoint x: 983, endPoint y: 121, distance: 79.6
click at [983, 121] on body "Show Linkages Jump To... Days Weeks 6 Weeks days All Lanes All Teams Your Calen…" at bounding box center [653, 338] width 1307 height 676
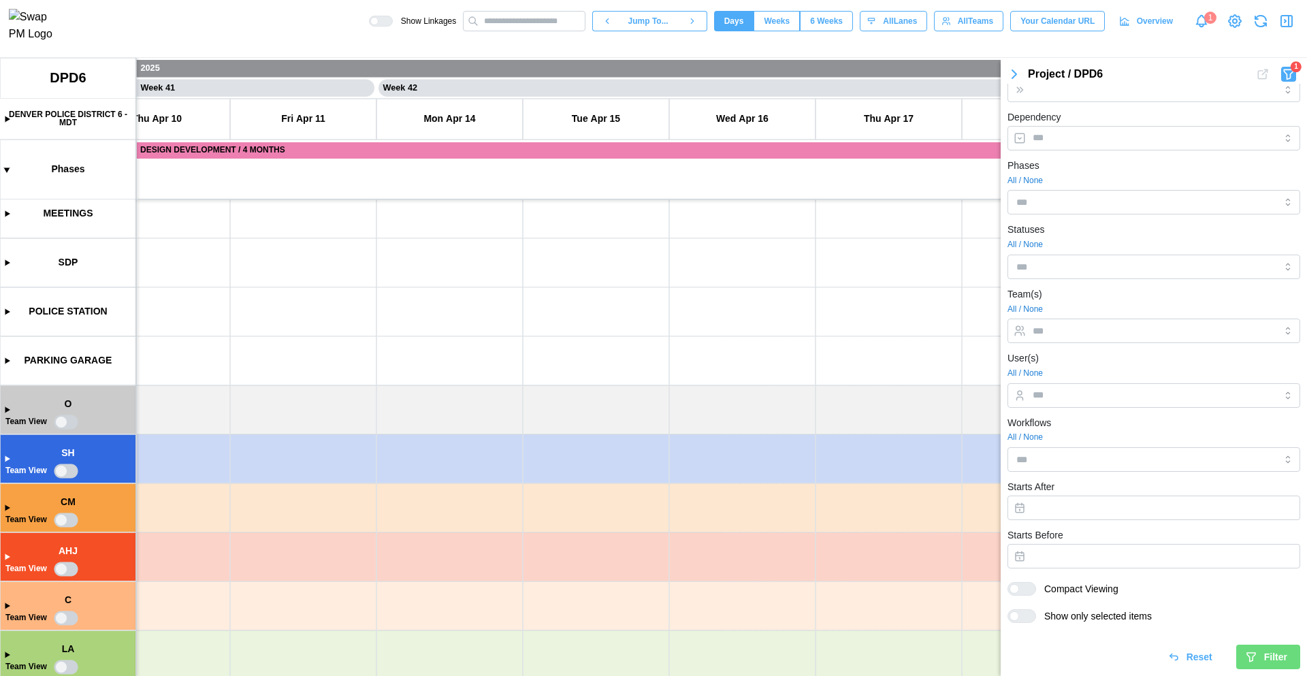
type input "***"
click at [1269, 656] on span "Filter" at bounding box center [1275, 656] width 23 height 23
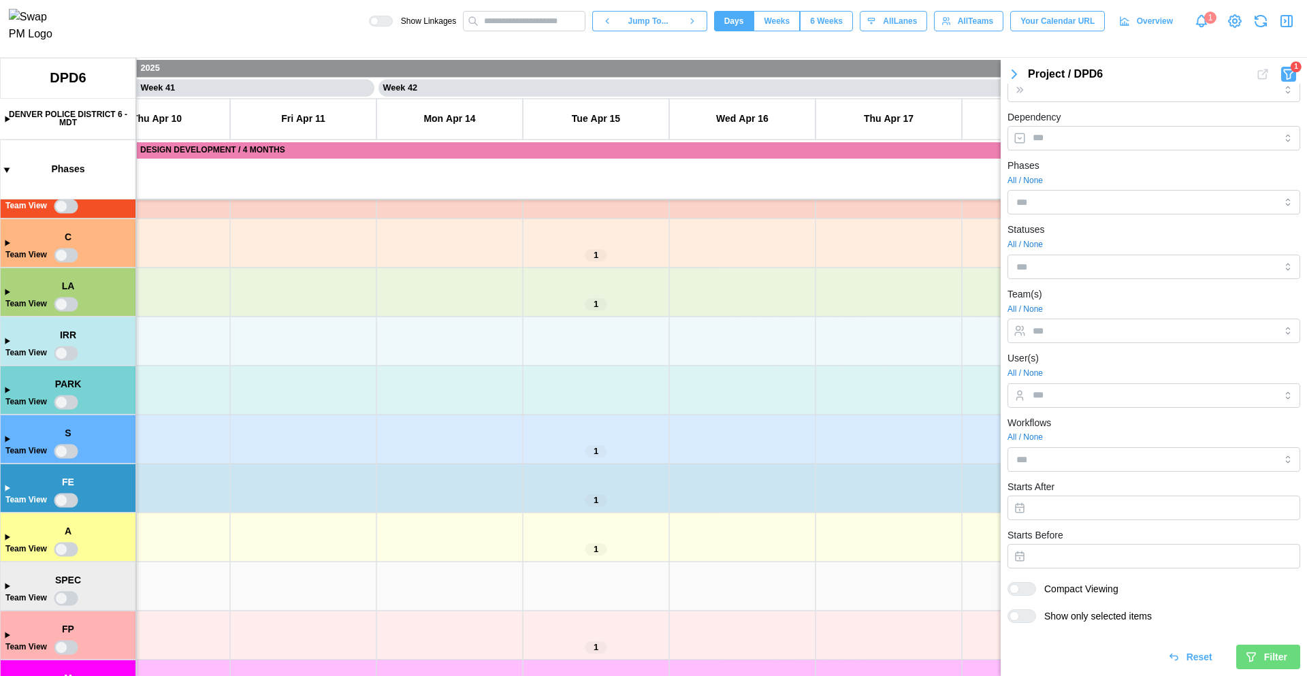
scroll to position [0, 0]
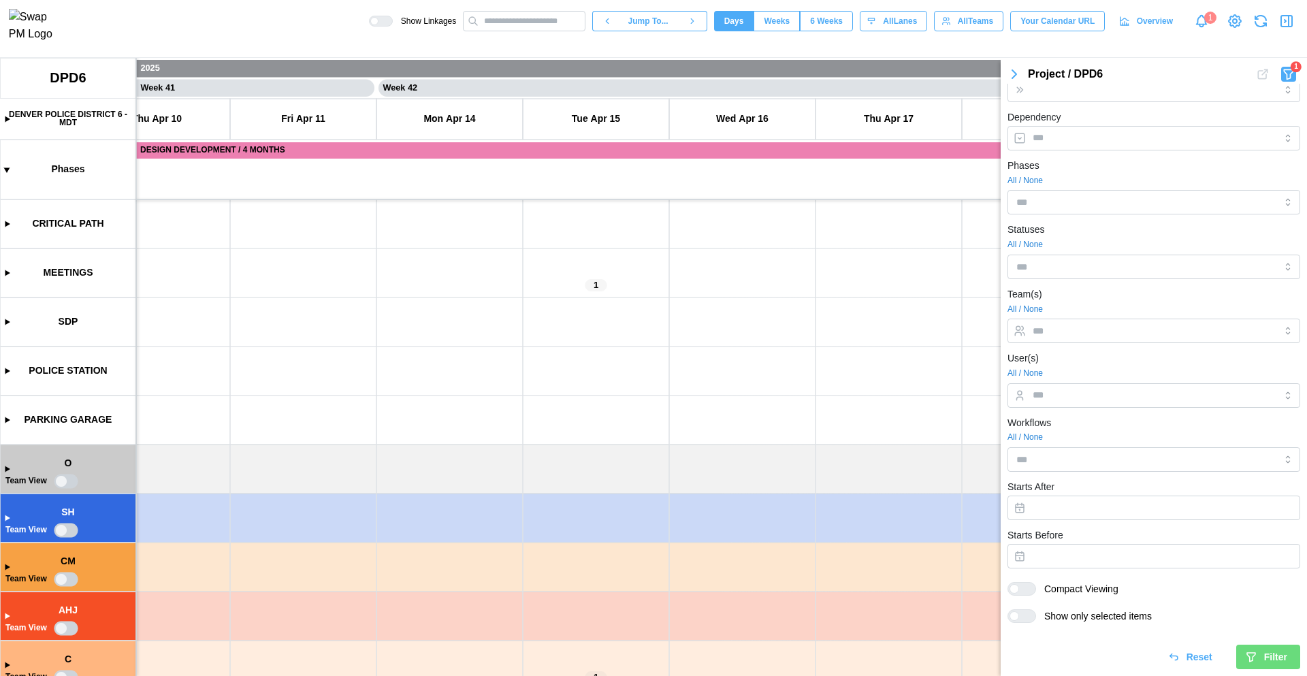
click at [1188, 655] on span "Reset" at bounding box center [1199, 656] width 26 height 23
click at [476, 24] on input "text" at bounding box center [524, 21] width 123 height 20
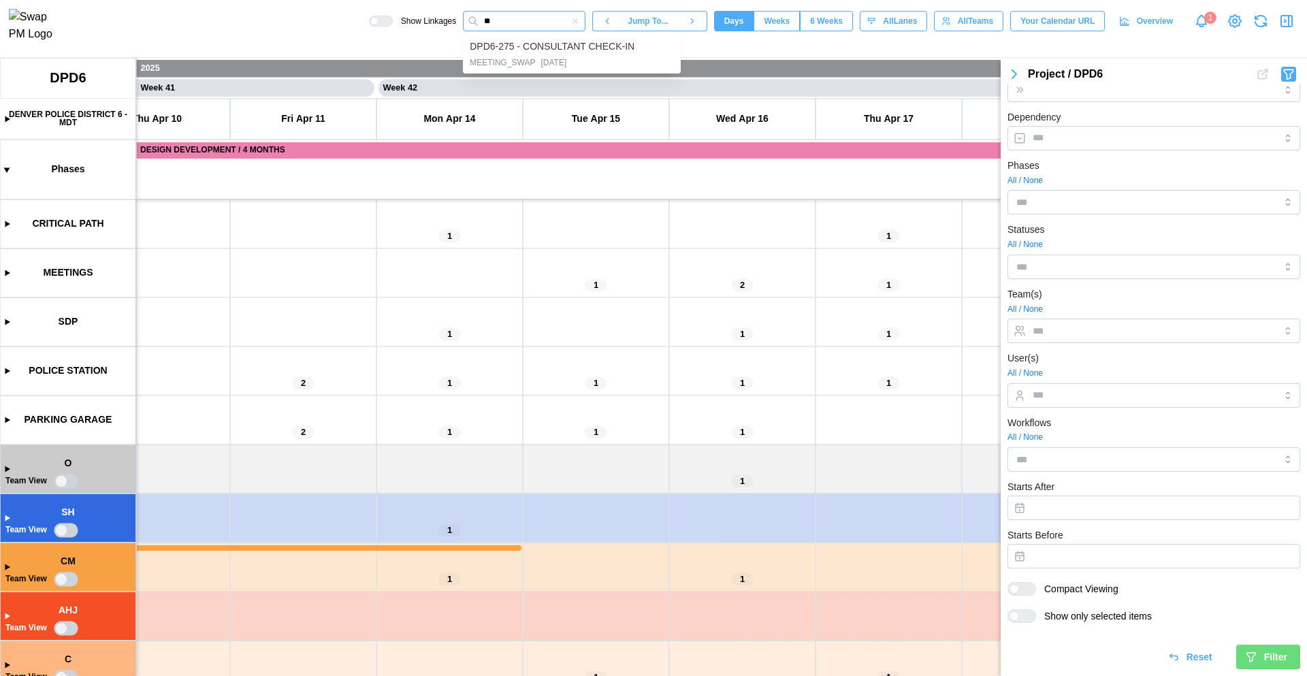
type input "*"
click at [500, 25] on input "text" at bounding box center [524, 21] width 123 height 20
type input "***"
click at [505, 51] on div "DPD6-275 - CONSULTANT CHECK-IN" at bounding box center [552, 46] width 165 height 15
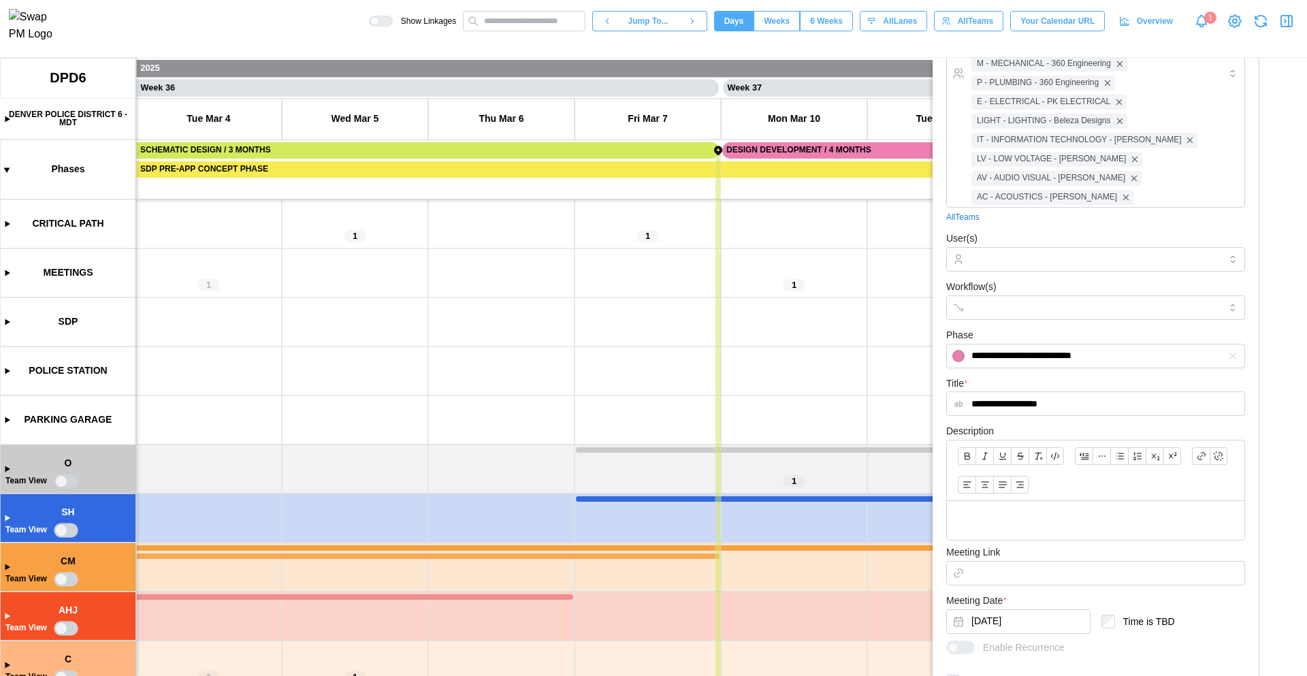
scroll to position [0, 24669]
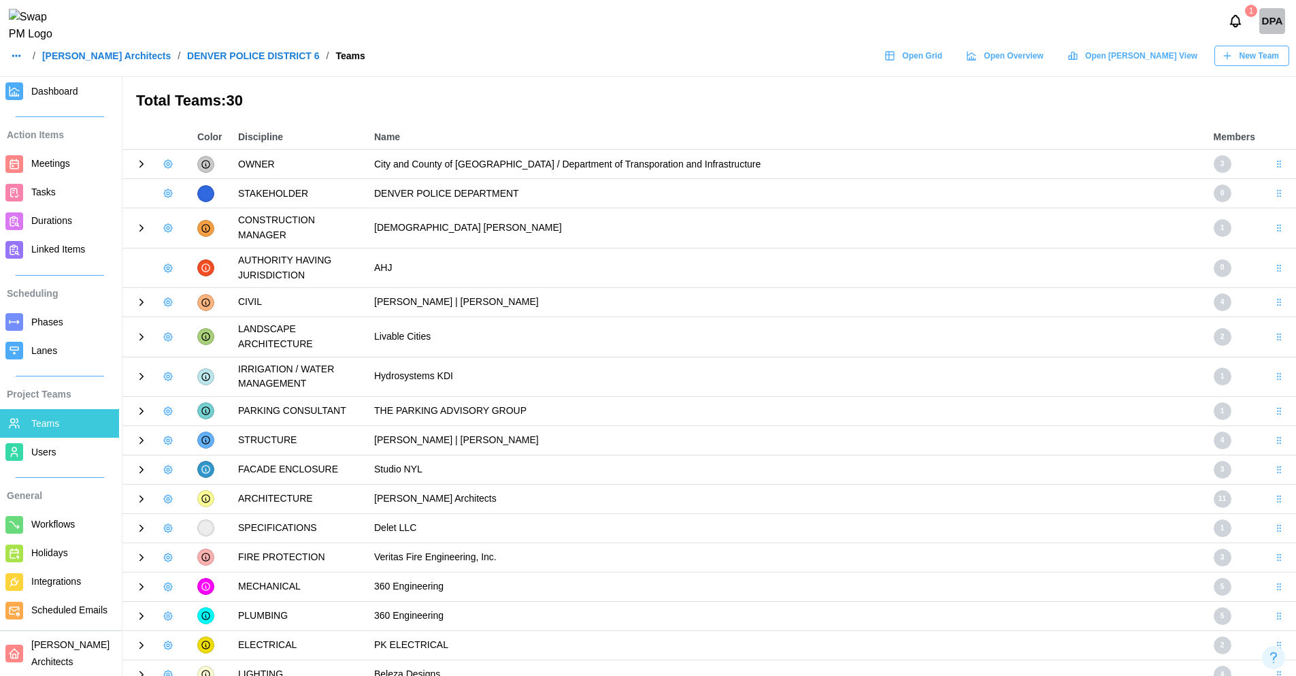
click at [142, 337] on icon at bounding box center [141, 336] width 3 height 6
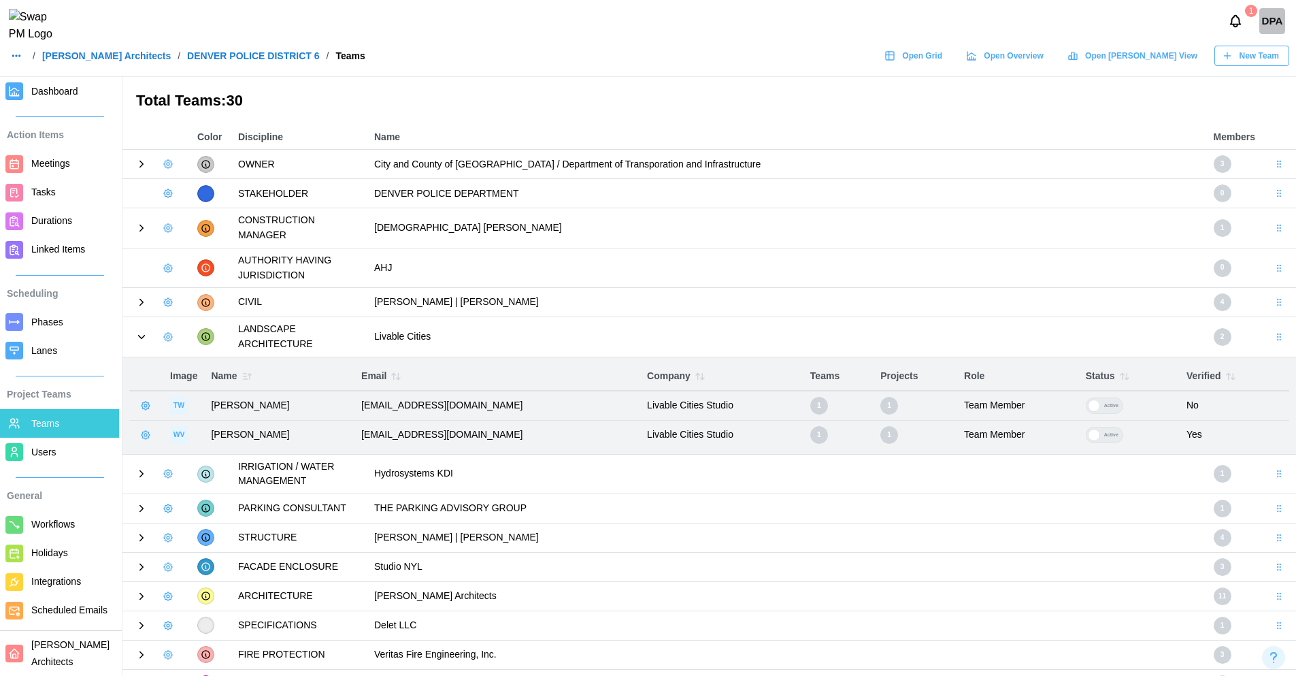
click at [137, 338] on icon at bounding box center [141, 337] width 12 height 12
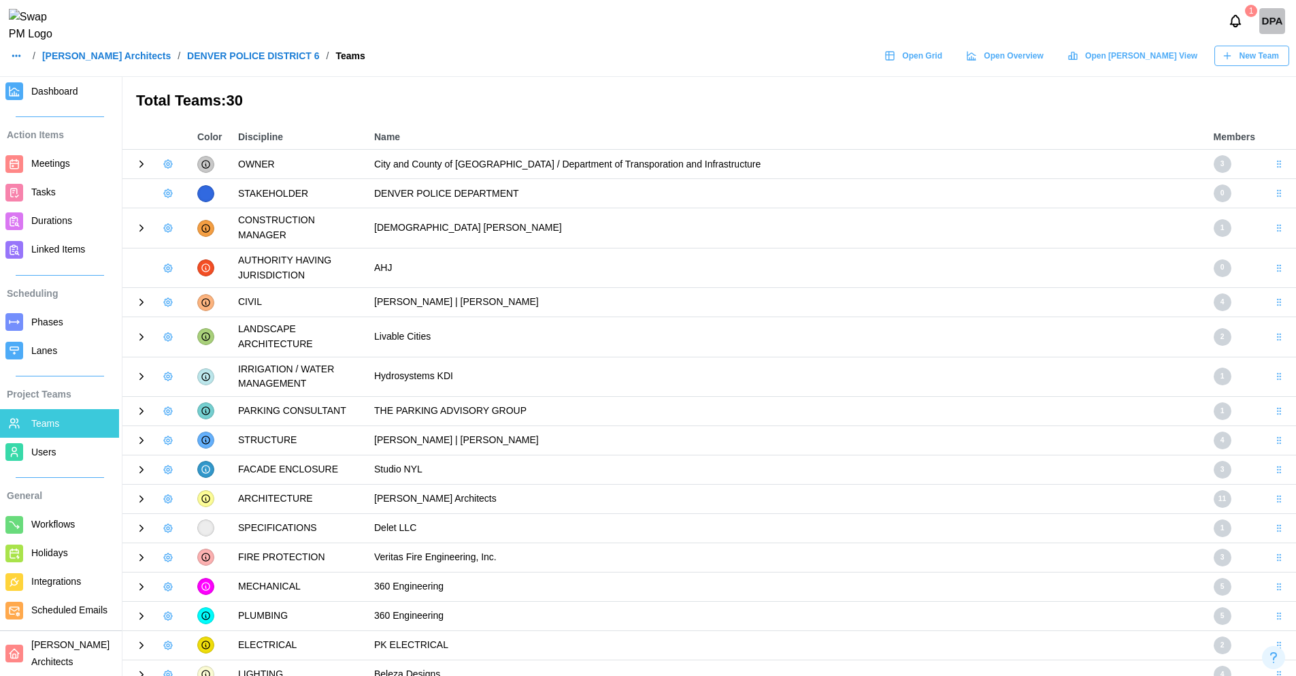
click at [141, 471] on icon at bounding box center [141, 469] width 3 height 6
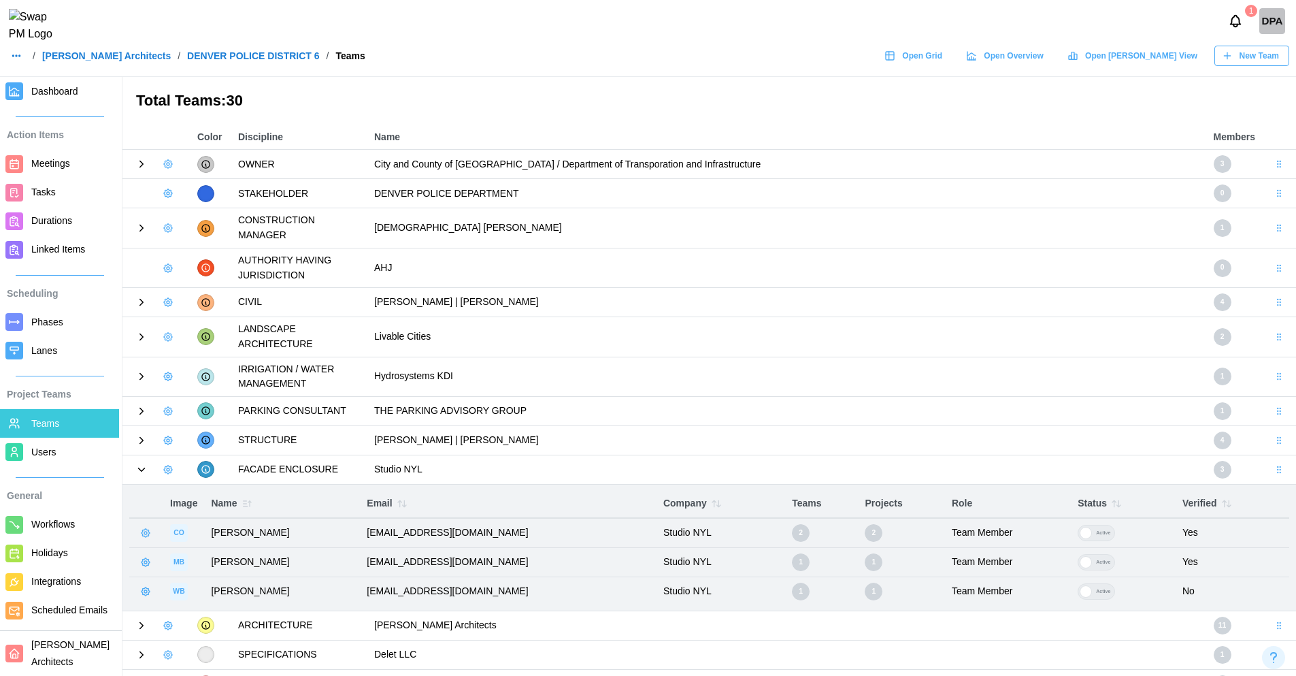
click at [141, 471] on icon at bounding box center [142, 469] width 6 height 3
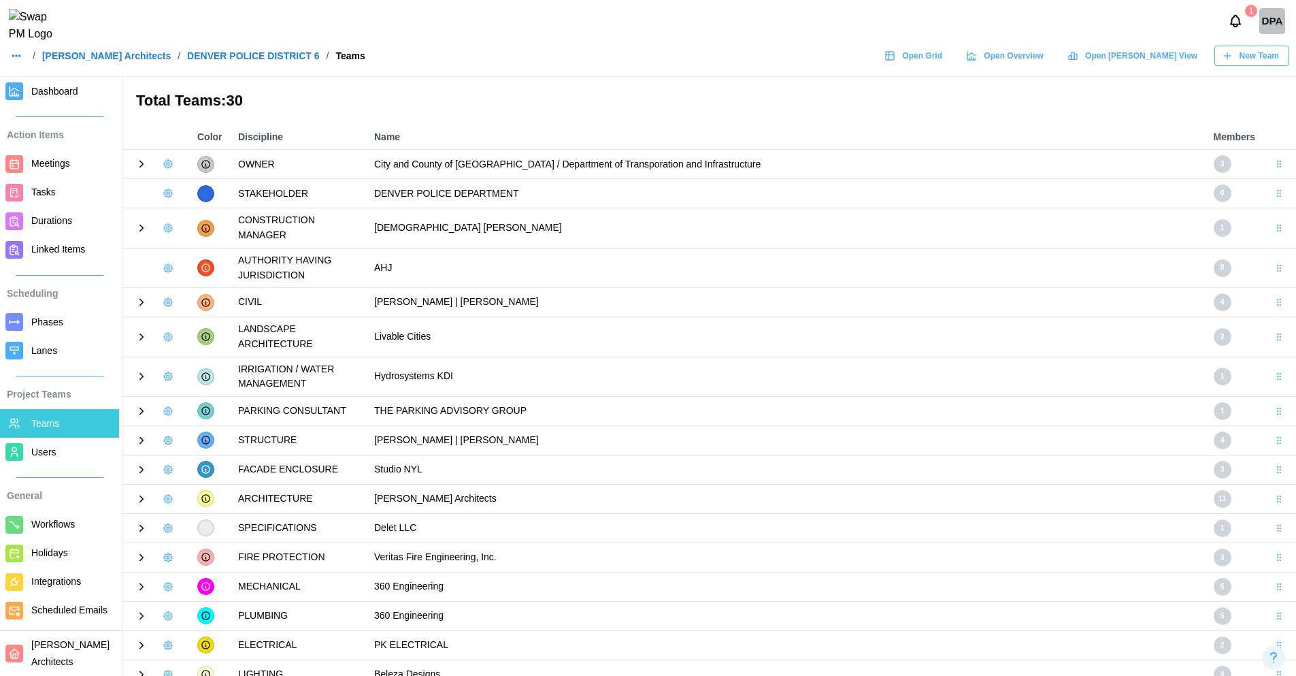
scroll to position [299, 0]
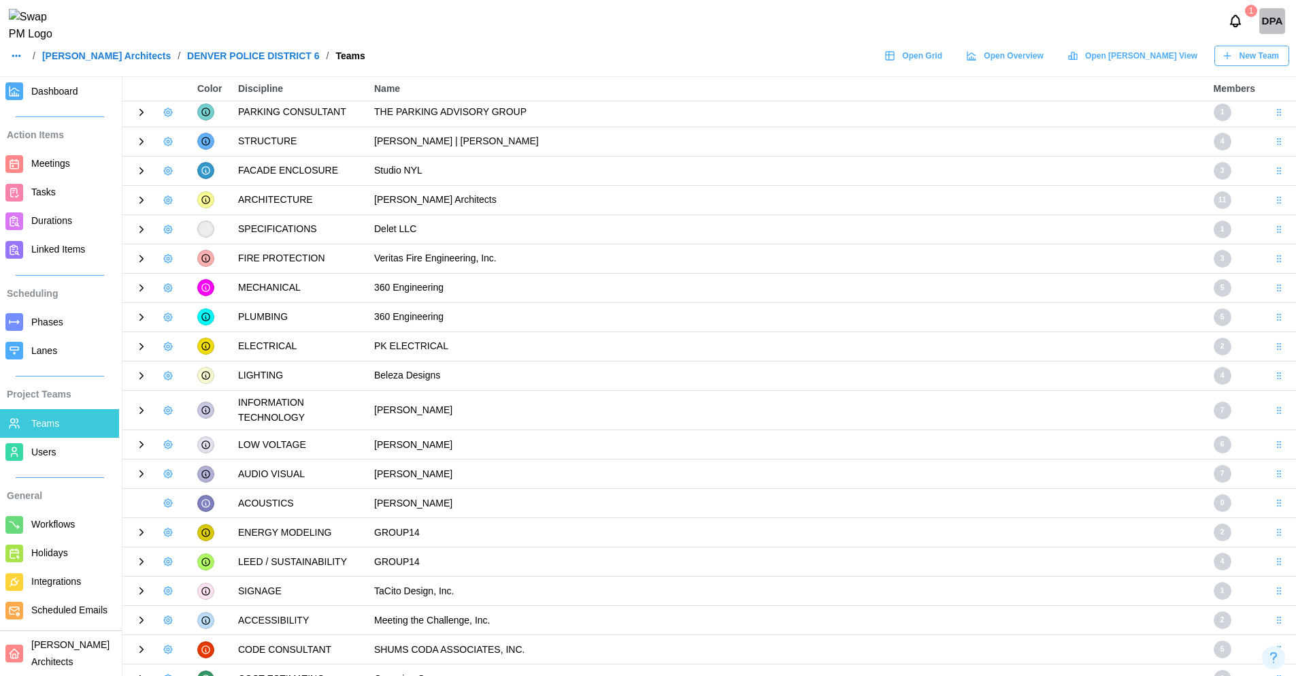
click at [138, 530] on icon at bounding box center [141, 532] width 12 height 12
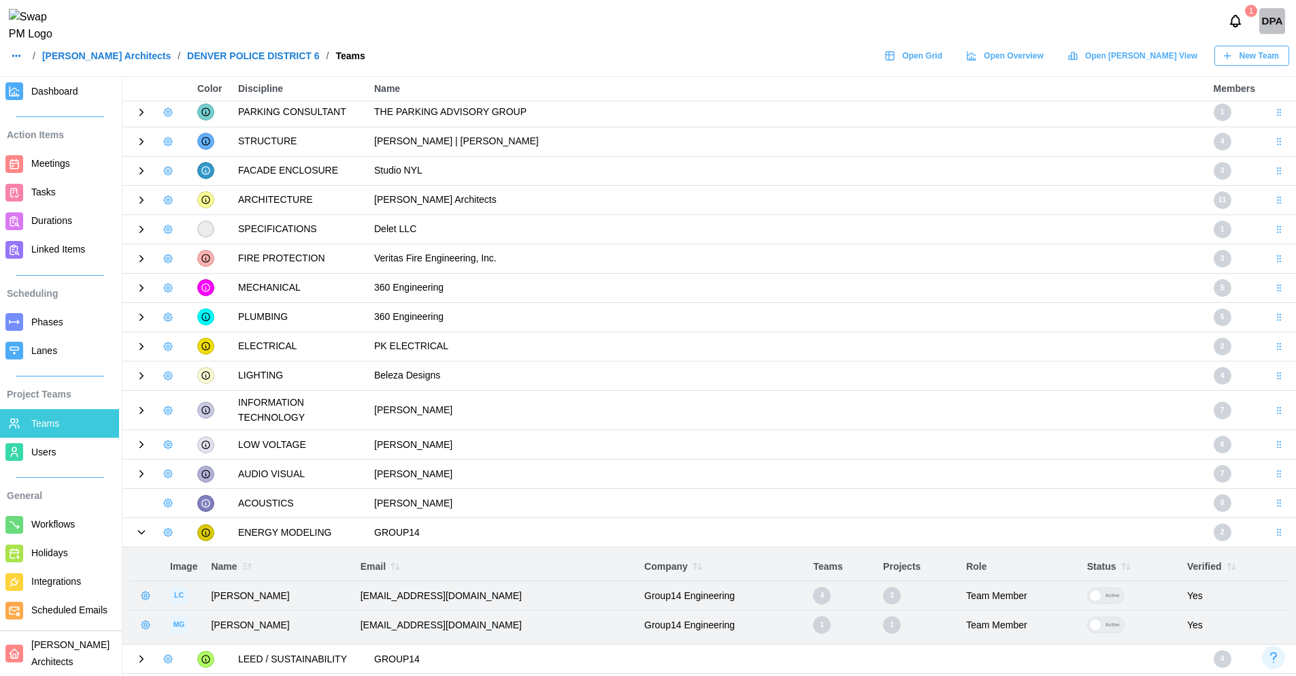
click at [138, 530] on icon at bounding box center [141, 532] width 12 height 12
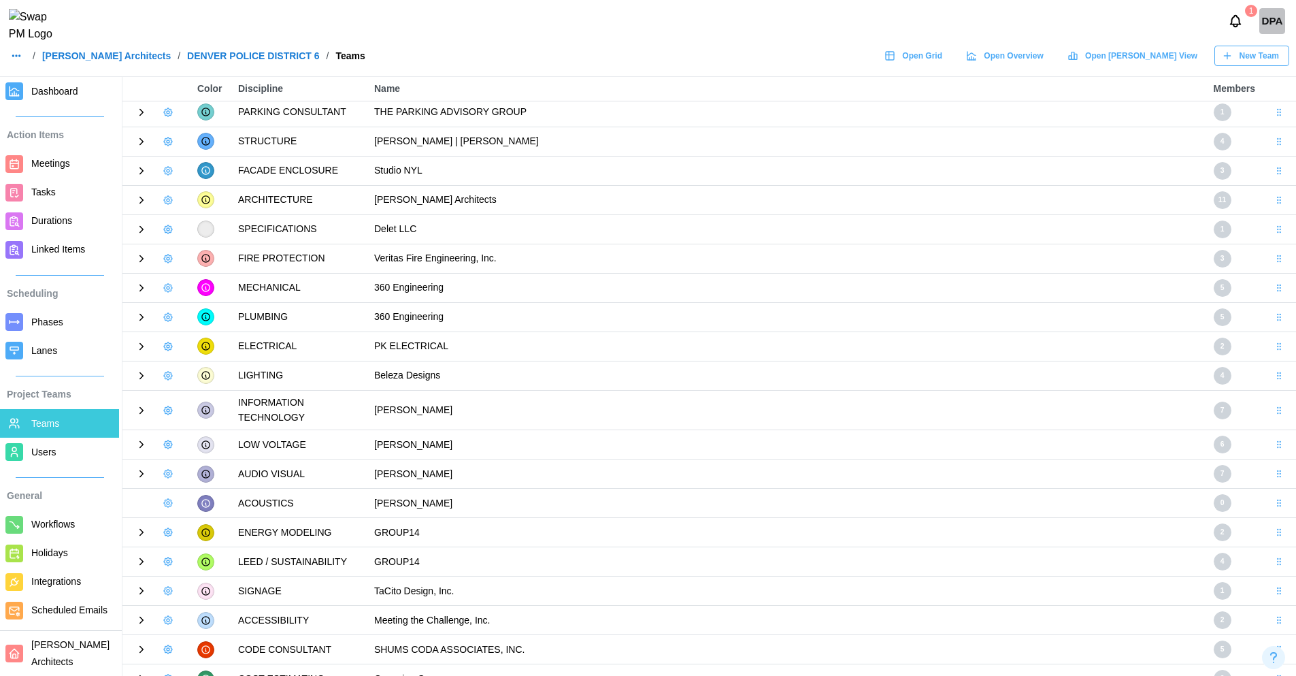
scroll to position [0, 0]
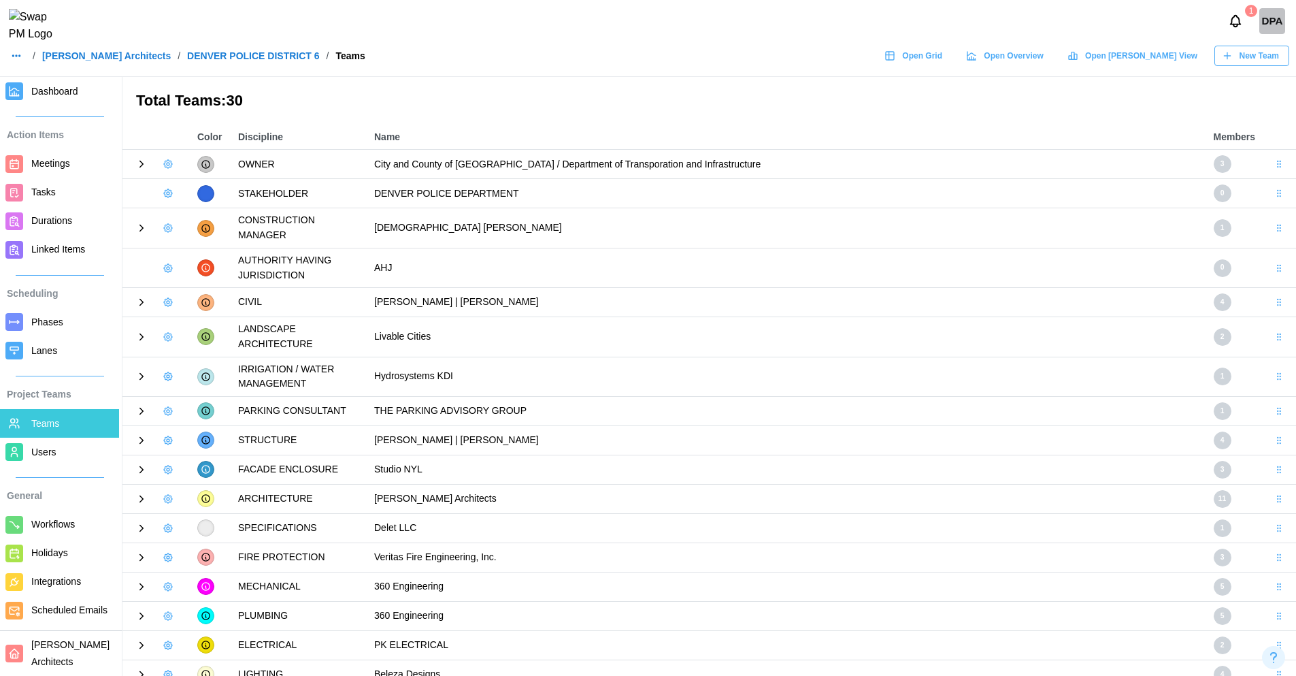
click at [145, 163] on icon at bounding box center [141, 164] width 12 height 12
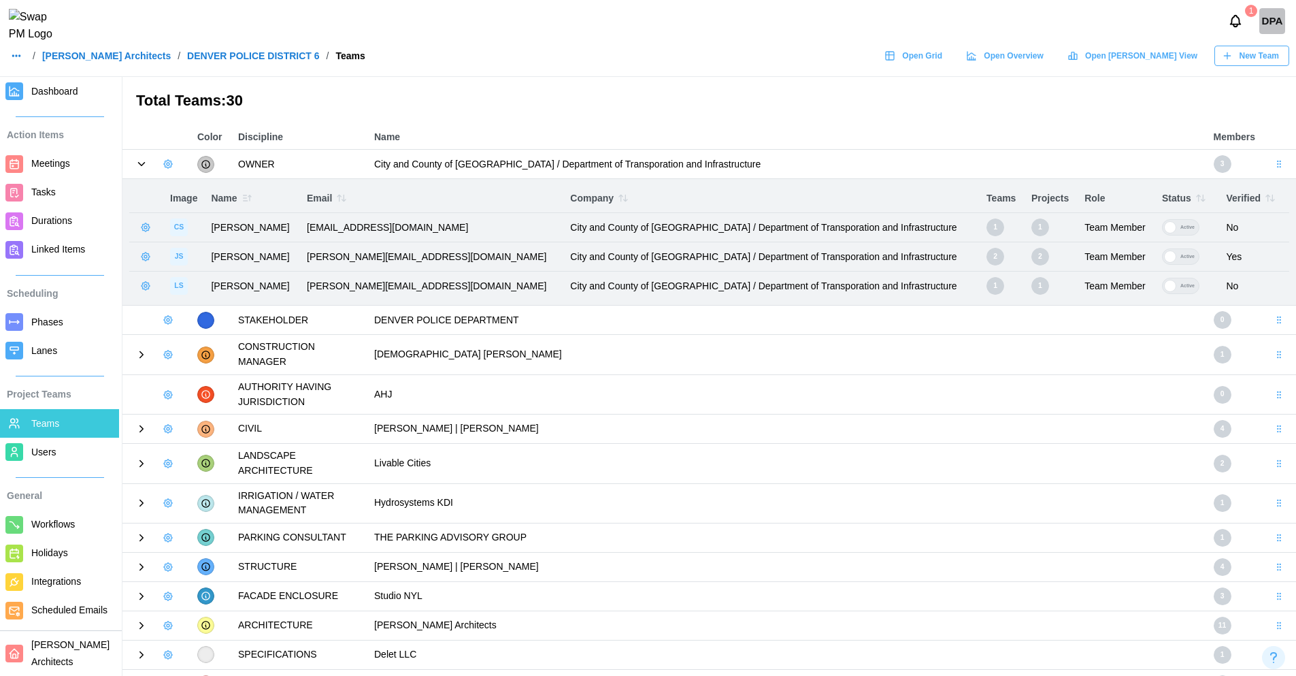
click at [145, 163] on icon at bounding box center [141, 164] width 12 height 12
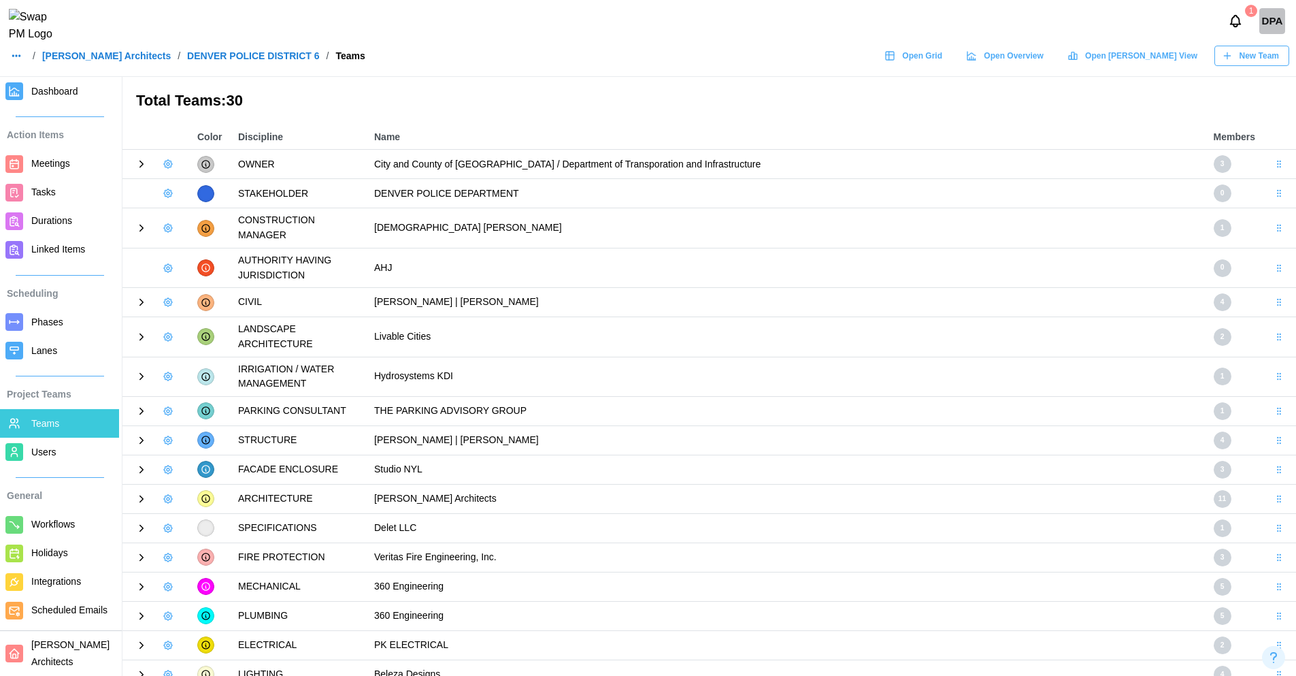
click at [141, 226] on icon at bounding box center [141, 228] width 3 height 6
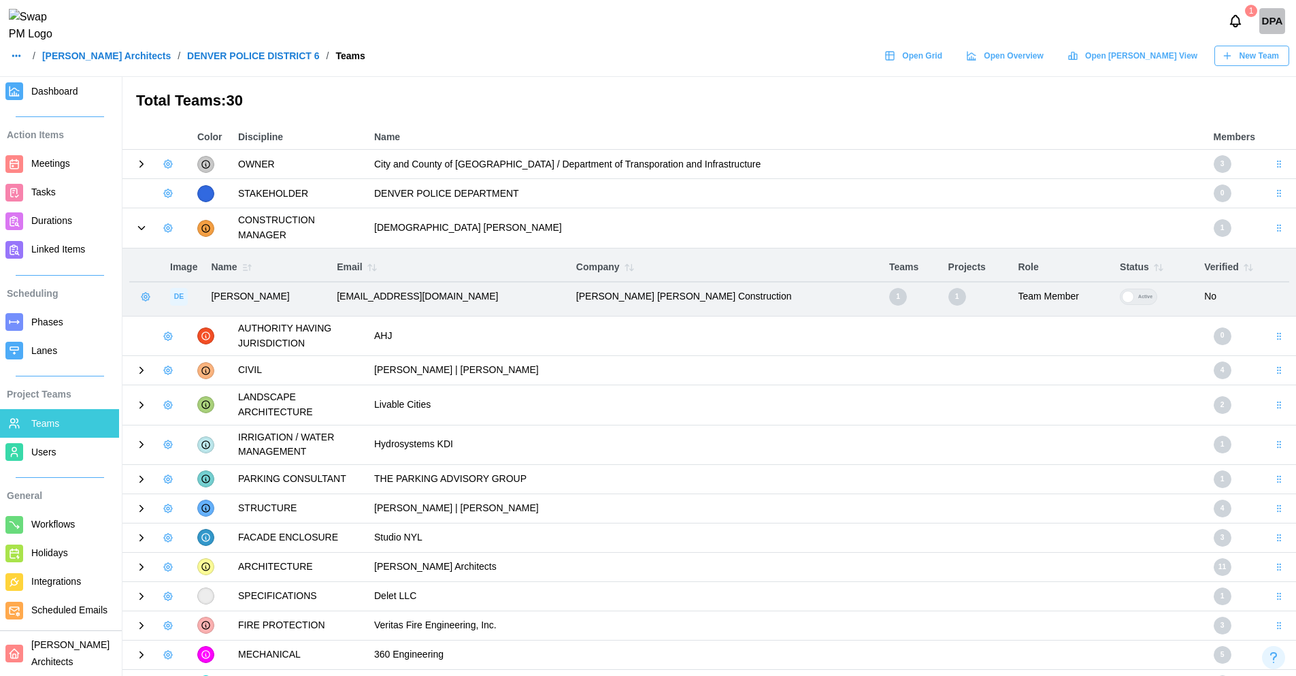
click at [141, 226] on icon at bounding box center [141, 228] width 12 height 12
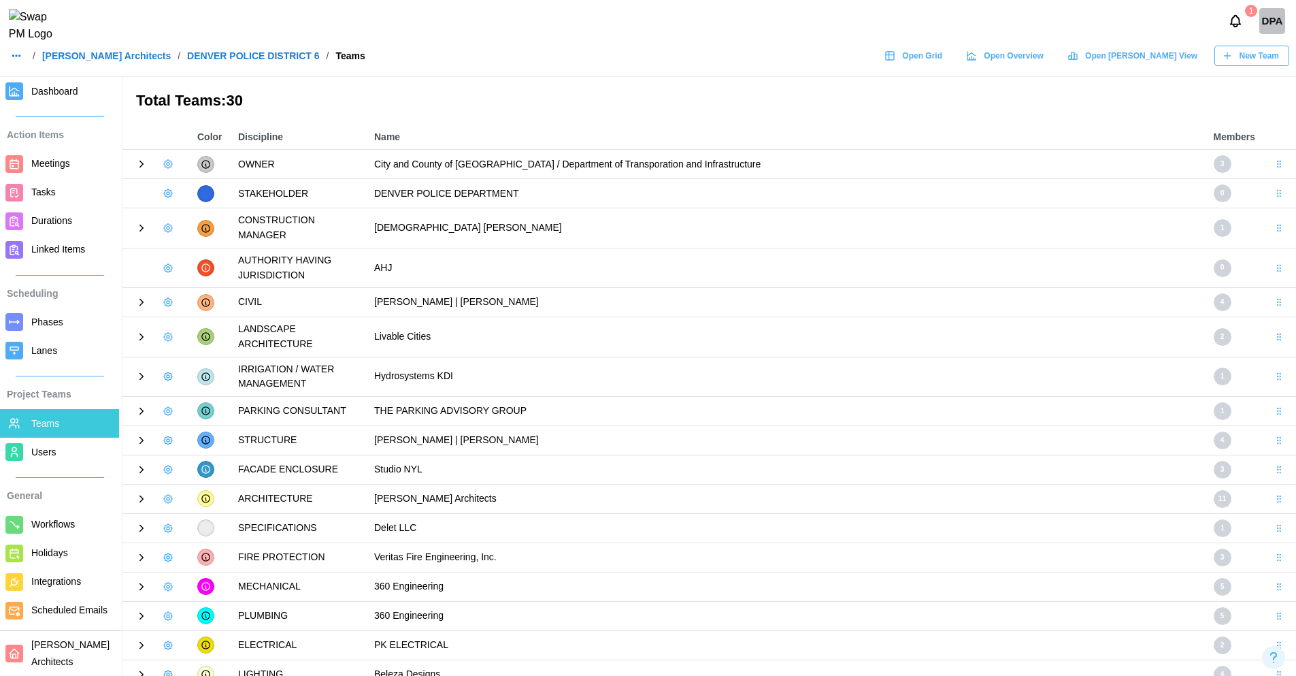
click at [142, 307] on icon at bounding box center [141, 302] width 12 height 12
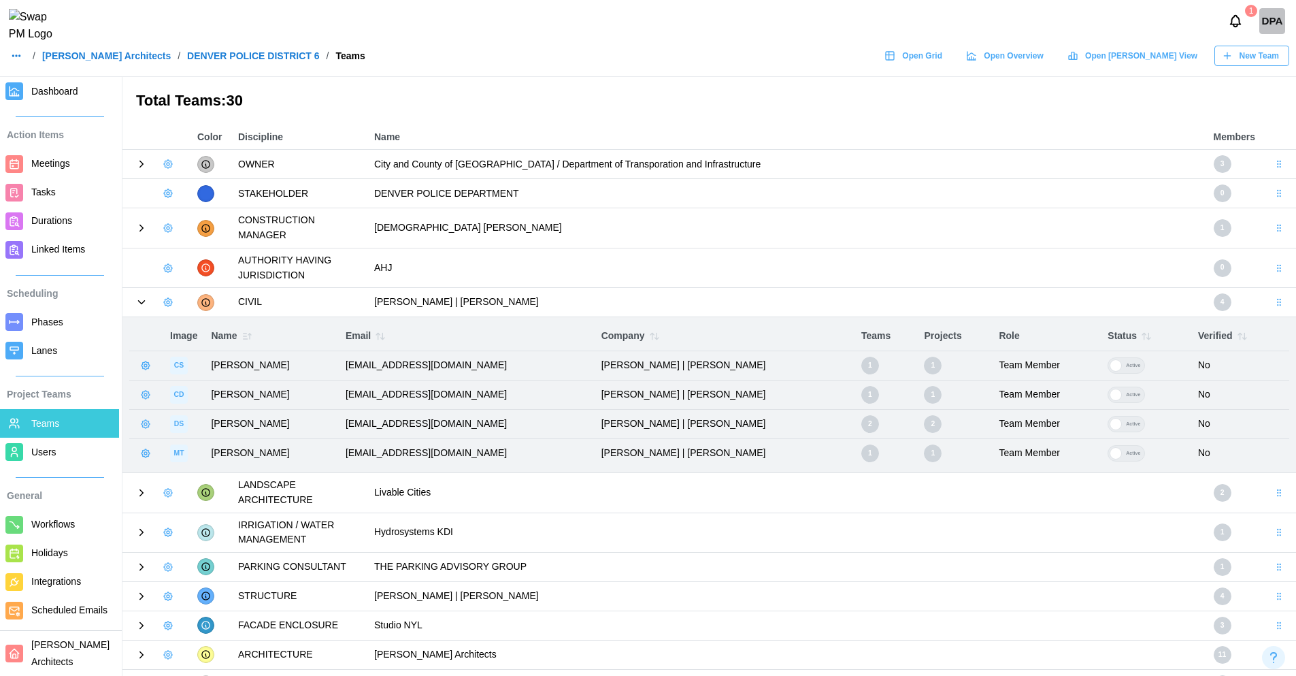
click at [142, 307] on icon at bounding box center [141, 302] width 12 height 12
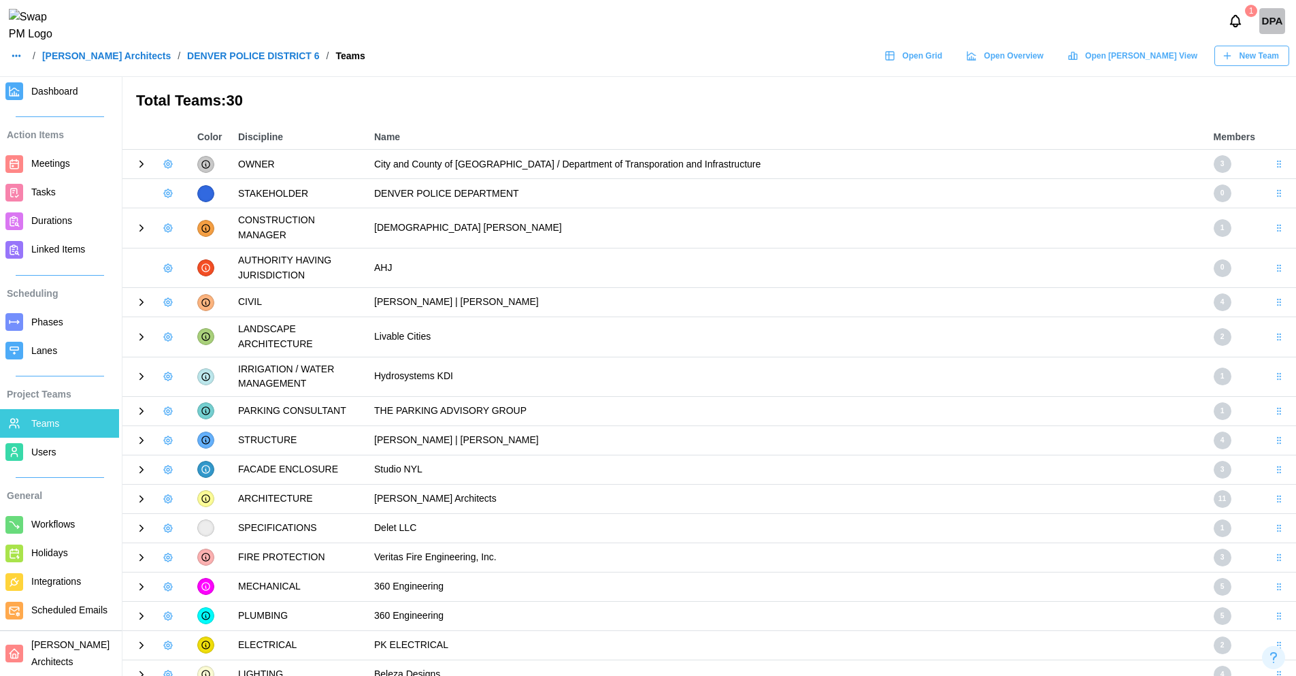
click at [144, 334] on icon at bounding box center [141, 337] width 12 height 12
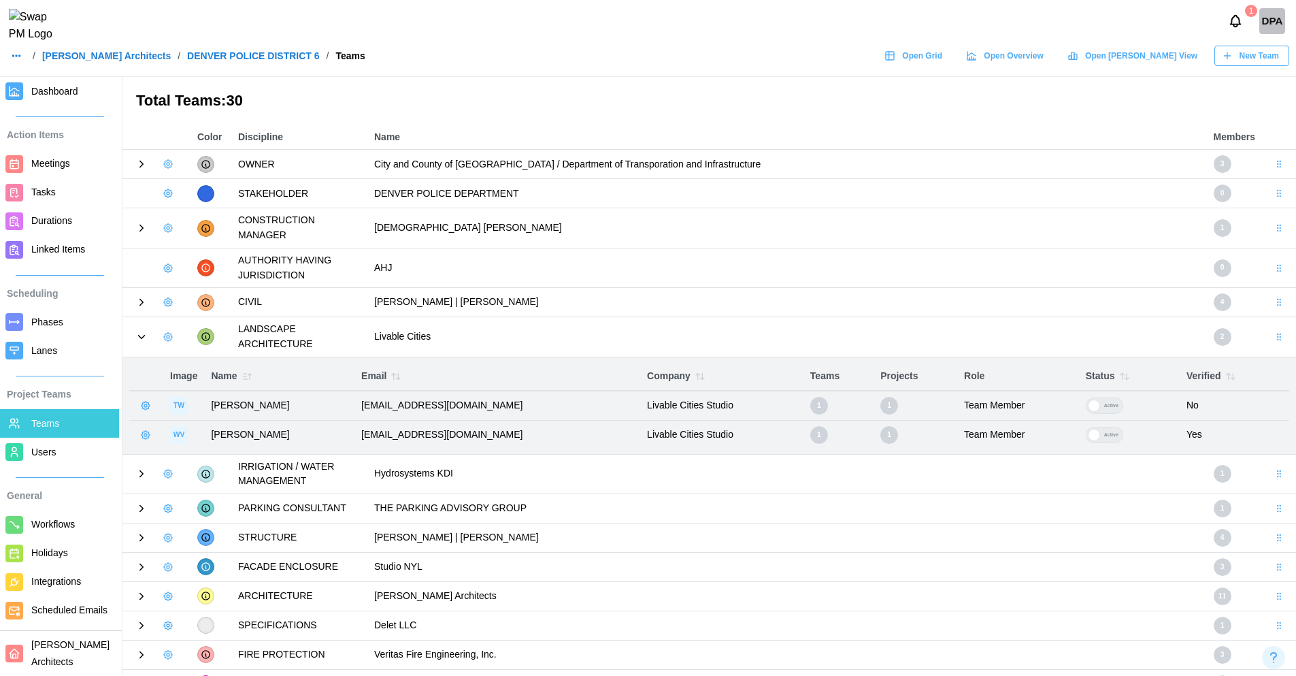
click at [144, 334] on icon at bounding box center [141, 337] width 12 height 12
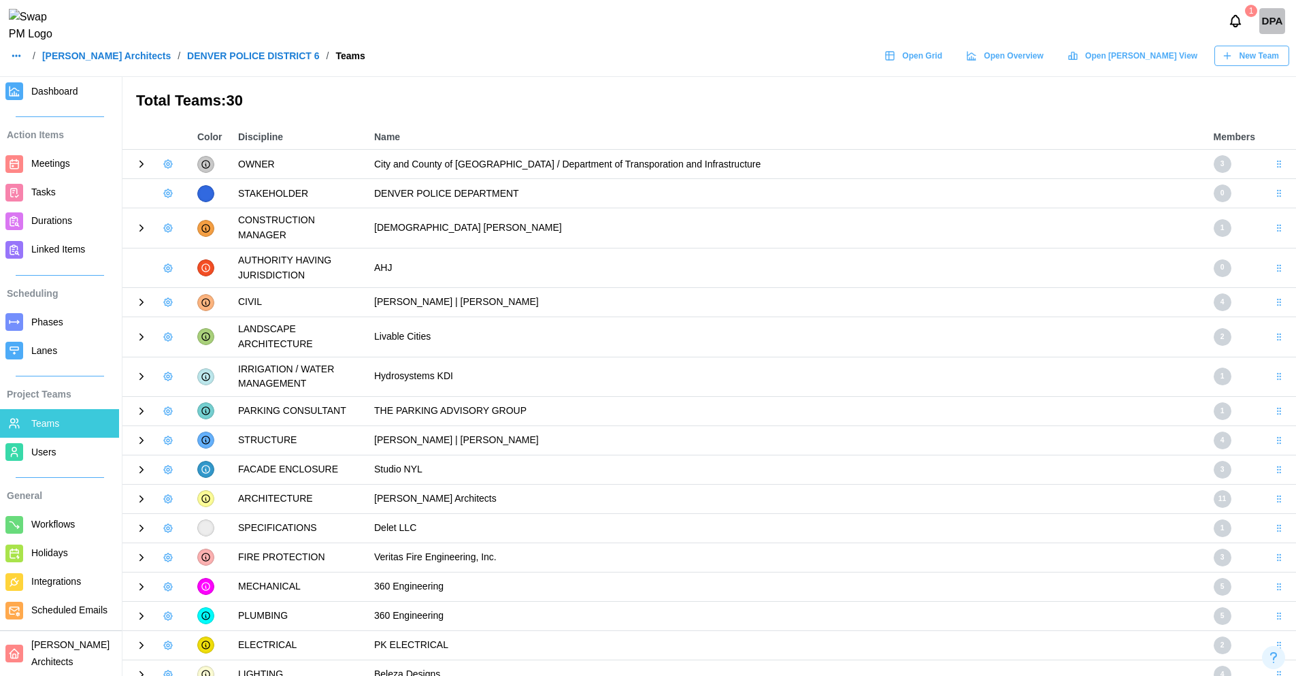
click at [146, 371] on icon at bounding box center [141, 376] width 12 height 12
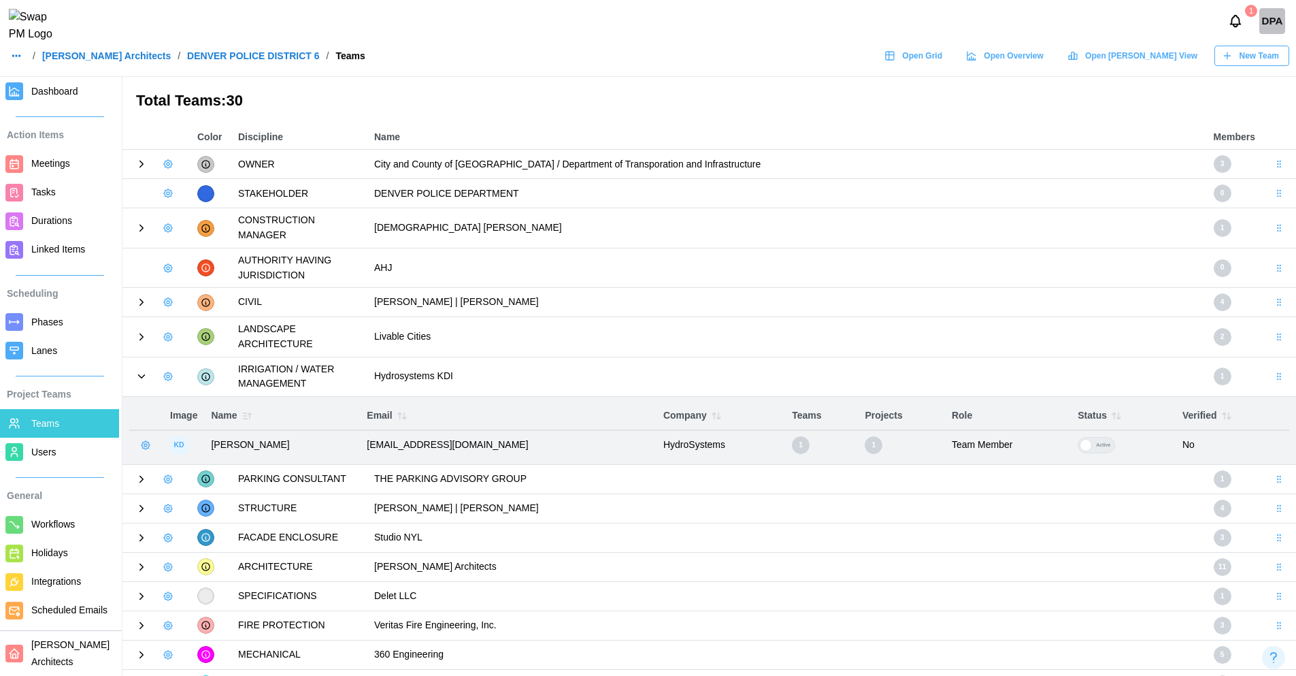
click at [146, 371] on icon at bounding box center [141, 376] width 12 height 12
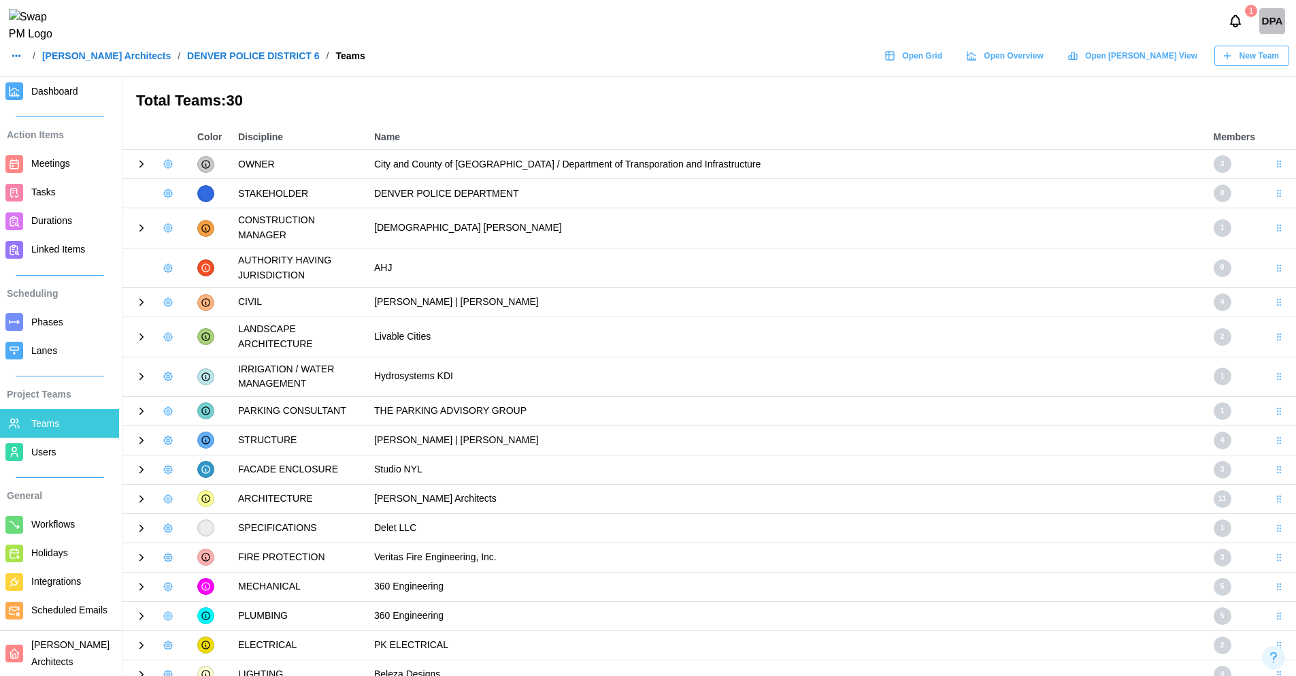
click at [142, 412] on icon at bounding box center [141, 411] width 12 height 12
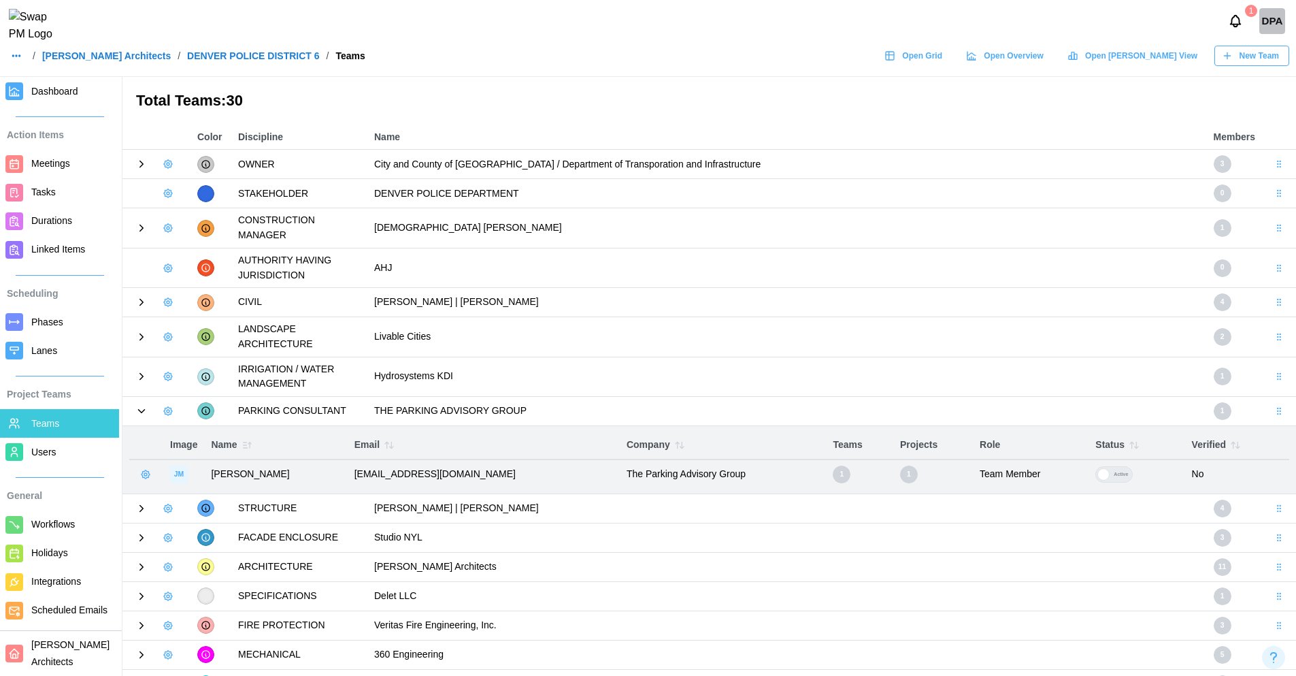
click at [142, 412] on icon at bounding box center [141, 411] width 12 height 12
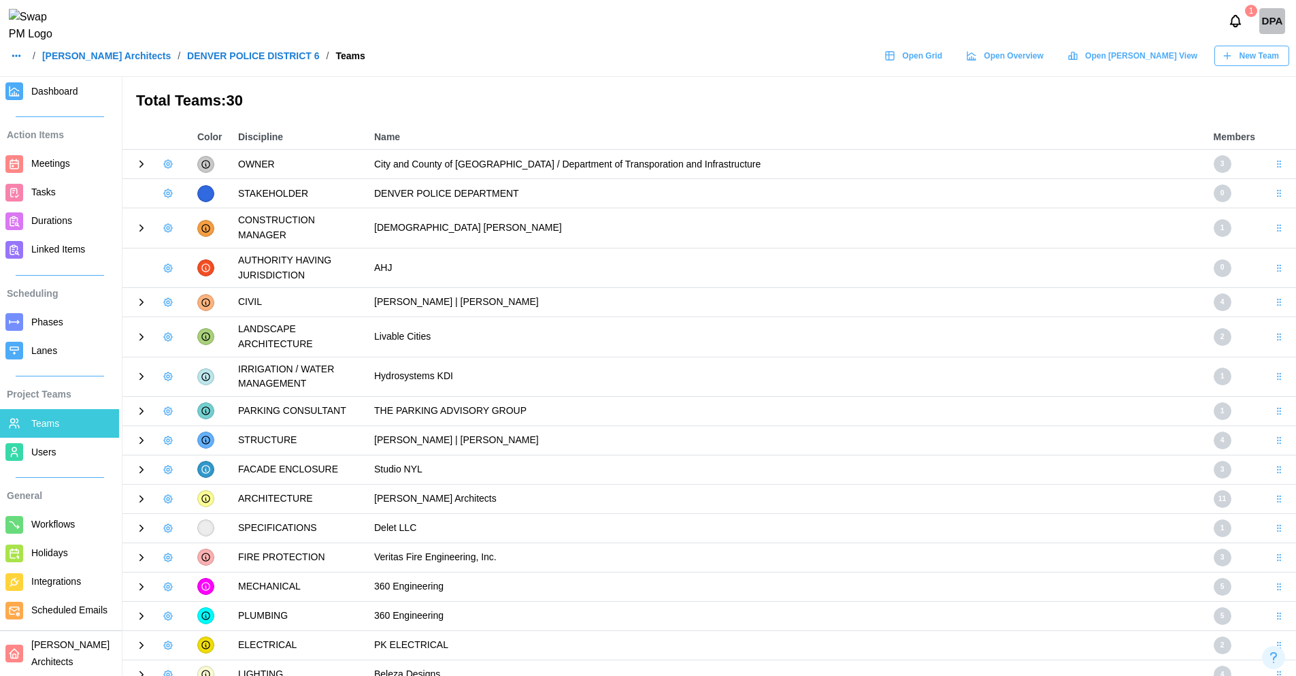
click at [142, 436] on icon at bounding box center [141, 440] width 12 height 12
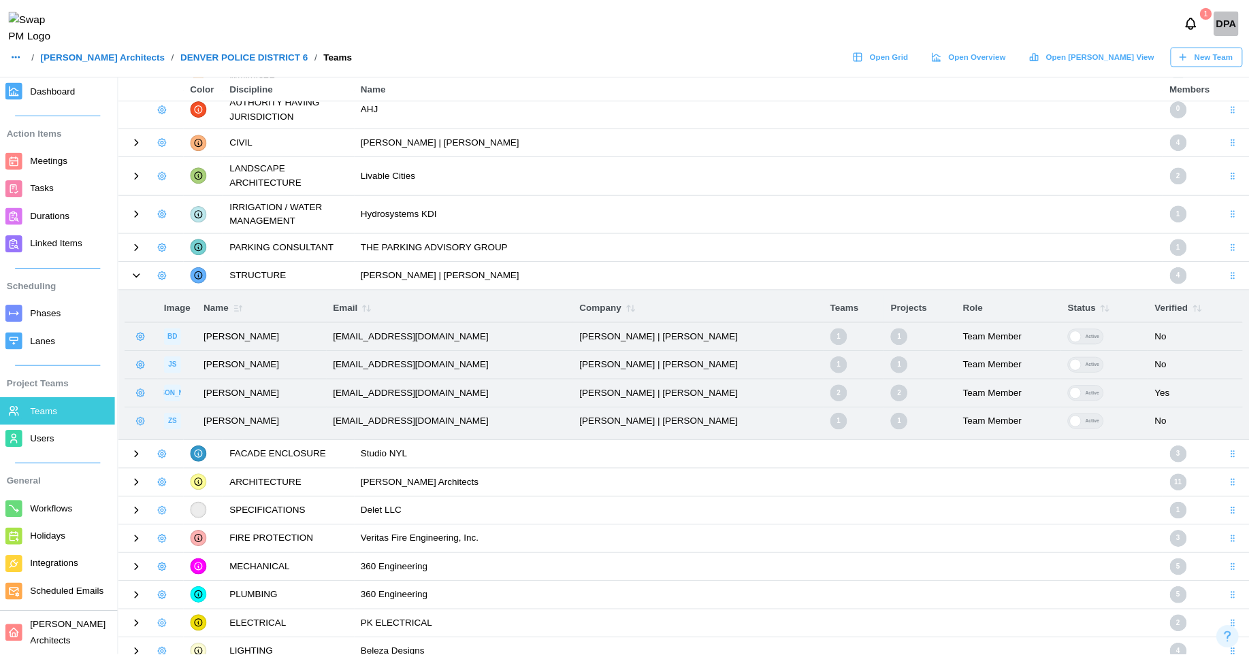
scroll to position [172, 0]
